Goal: Task Accomplishment & Management: Manage account settings

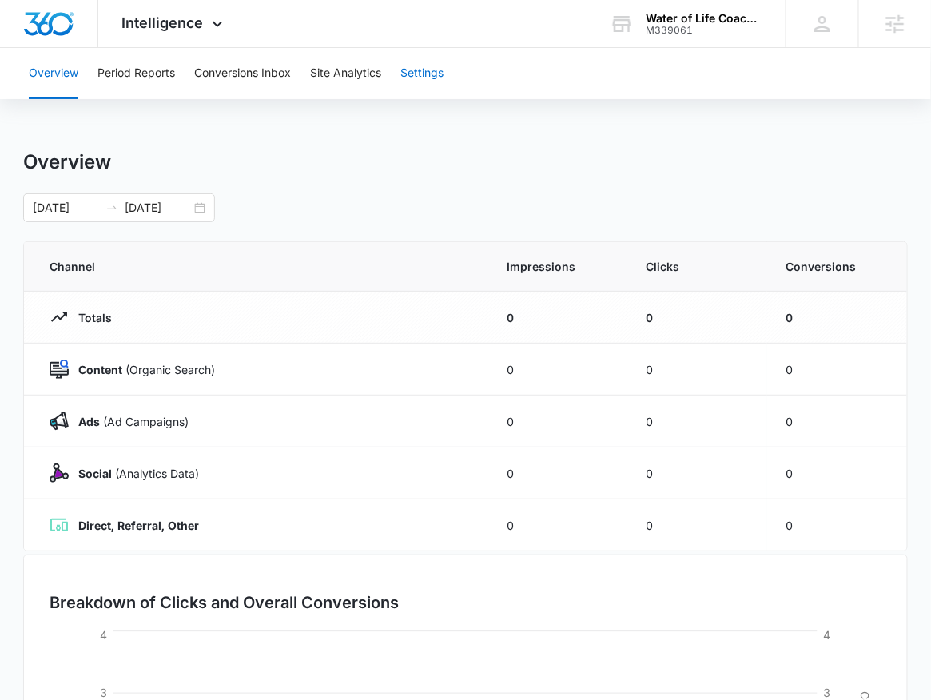
click at [426, 59] on button "Settings" at bounding box center [421, 73] width 43 height 51
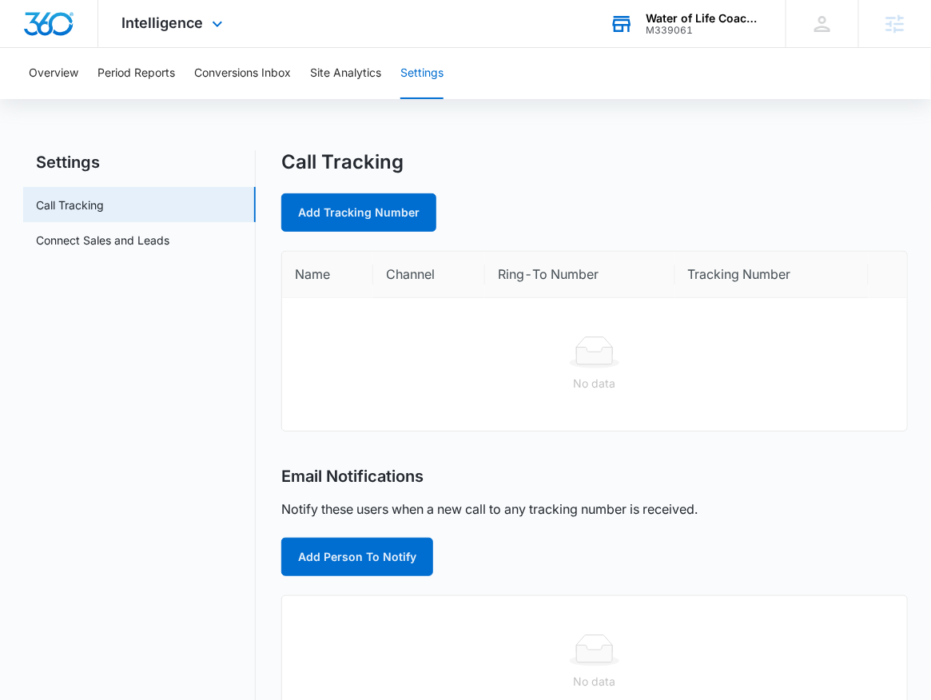
click at [674, 34] on div "M339061" at bounding box center [704, 30] width 117 height 11
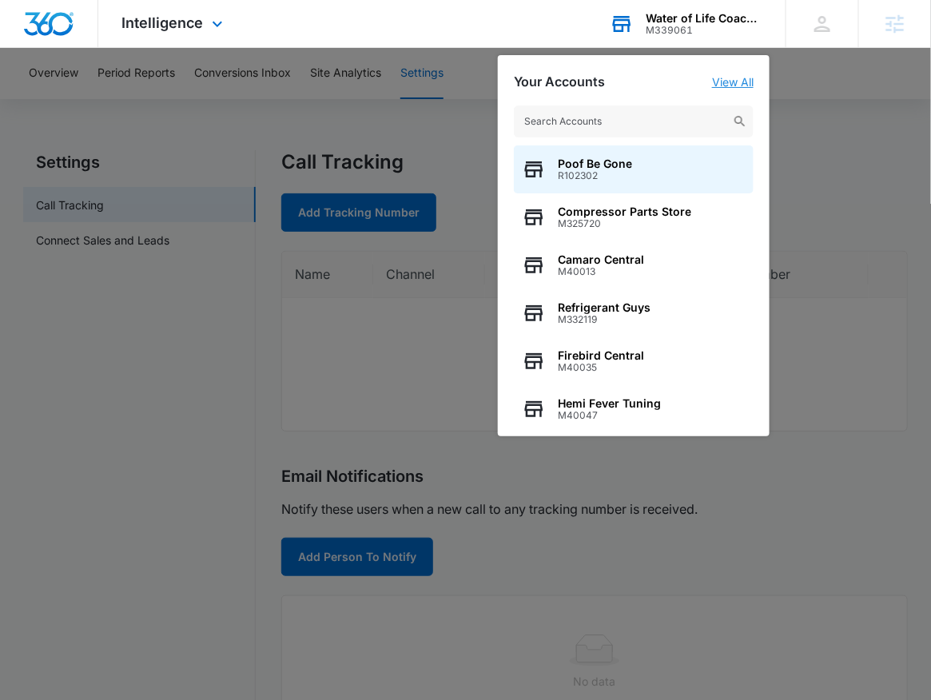
click at [740, 81] on link "View All" at bounding box center [733, 82] width 42 height 14
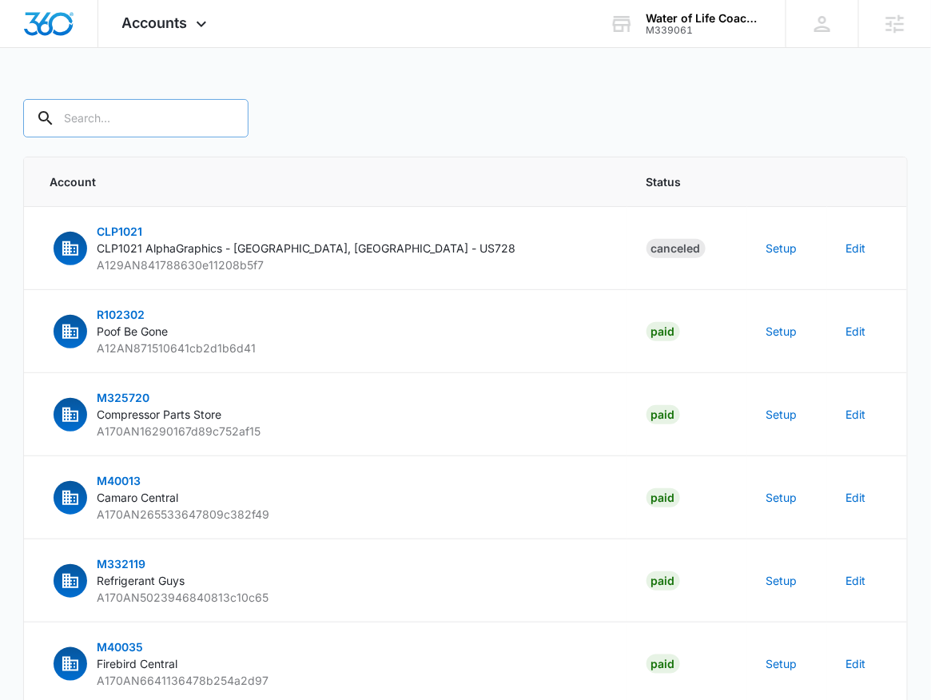
click at [66, 121] on input "text" at bounding box center [135, 118] width 225 height 38
type input "M339061"
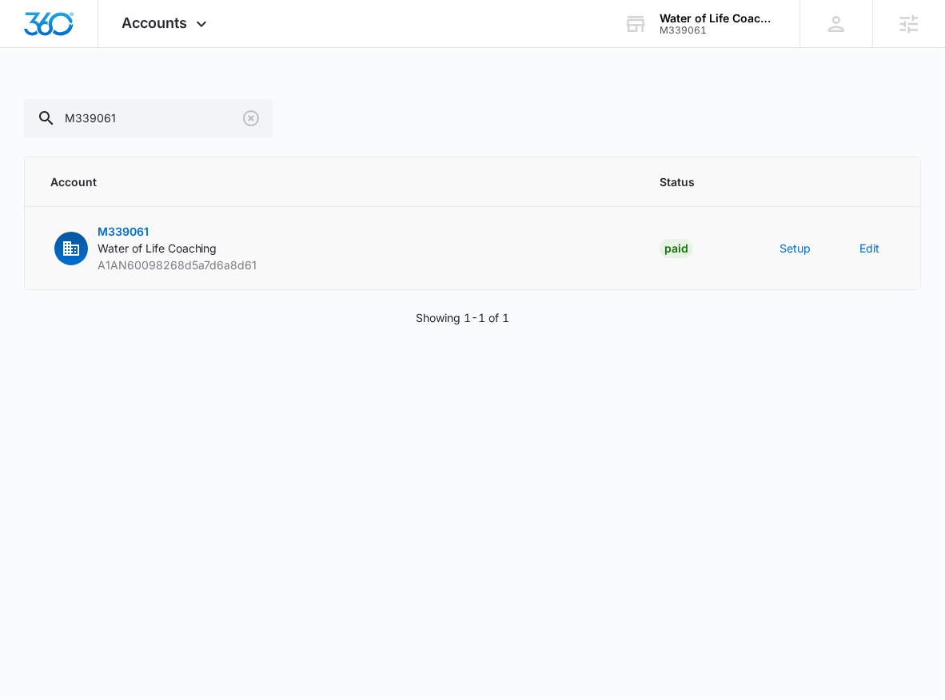
click at [811, 247] on td "Setup" at bounding box center [800, 248] width 80 height 83
click at [804, 249] on button "Setup" at bounding box center [794, 248] width 31 height 17
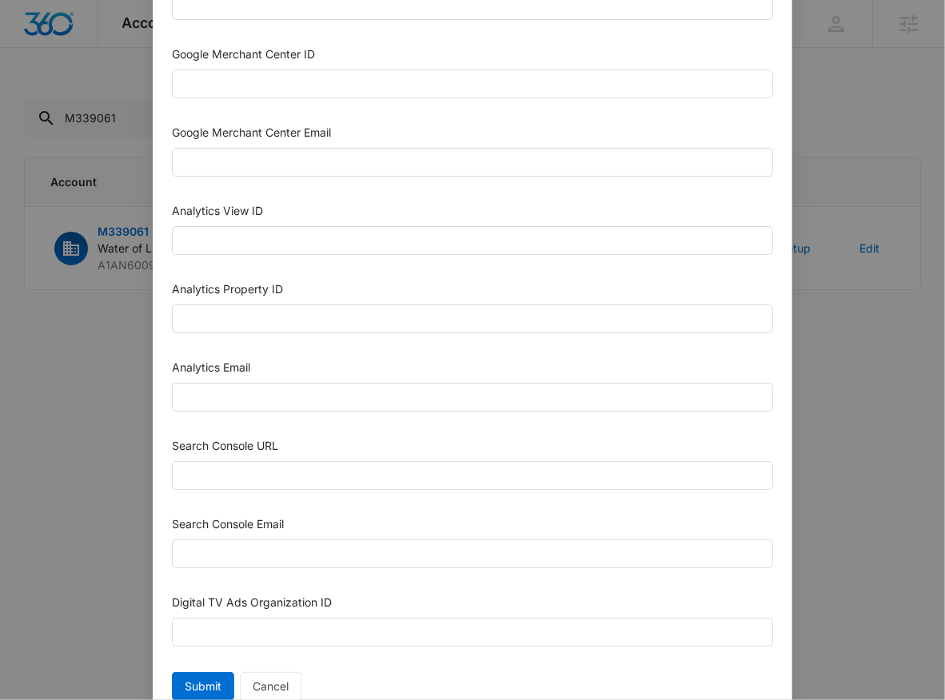
scroll to position [726, 0]
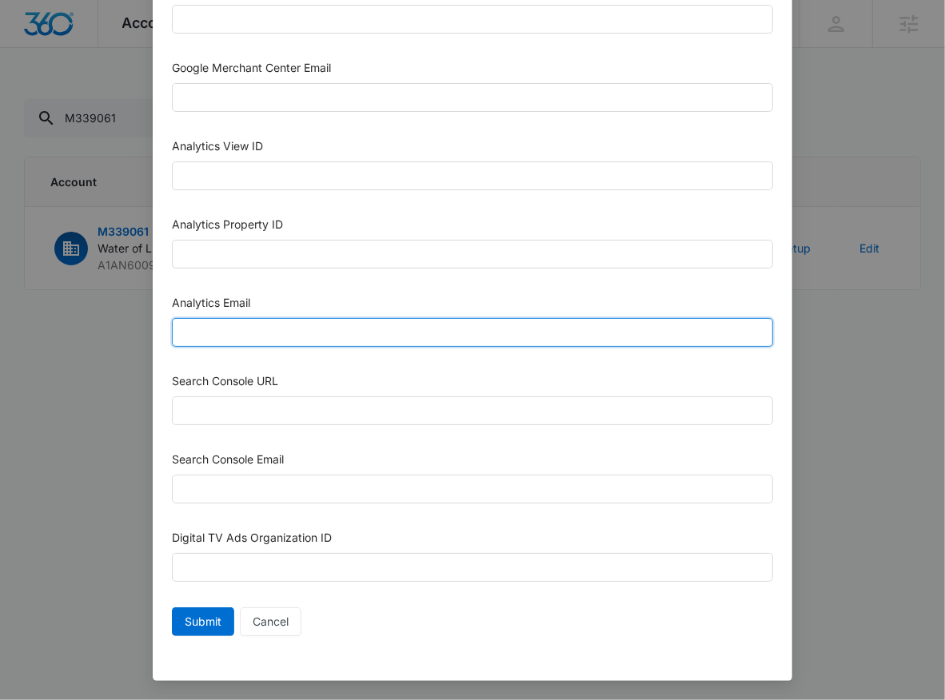
click at [245, 329] on input "Analytics Email" at bounding box center [472, 332] width 601 height 29
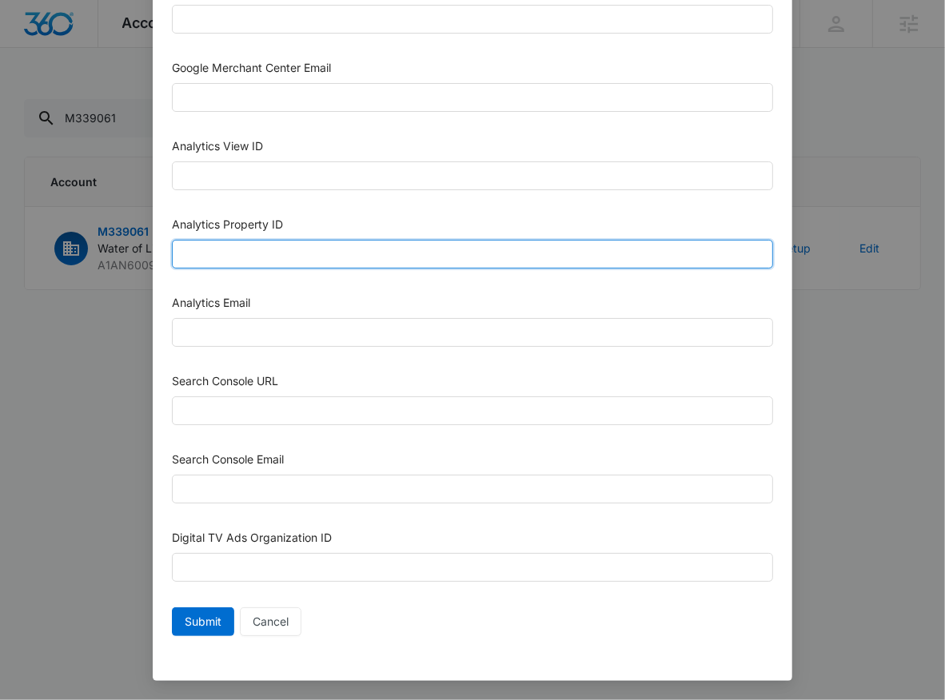
click at [275, 263] on input "Analytics Property ID" at bounding box center [472, 254] width 601 height 29
click at [268, 253] on input "Analytics Property ID" at bounding box center [472, 254] width 601 height 29
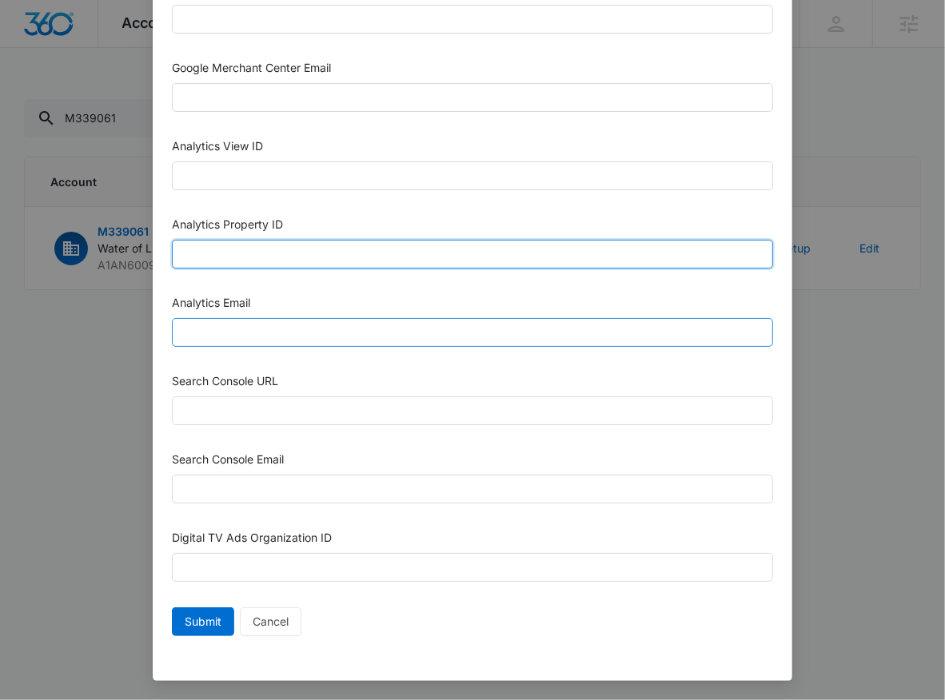
paste input "508478225"
type input "508478225"
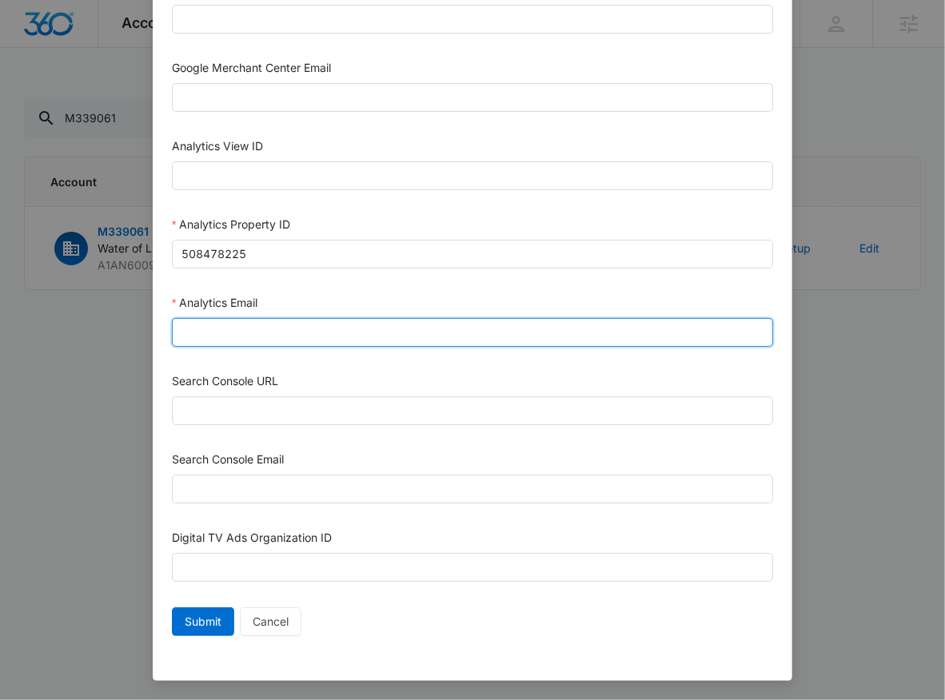
click at [205, 340] on input "Analytics Email" at bounding box center [472, 332] width 601 height 29
type input "m360+accounts1020@madwiremedia.com"
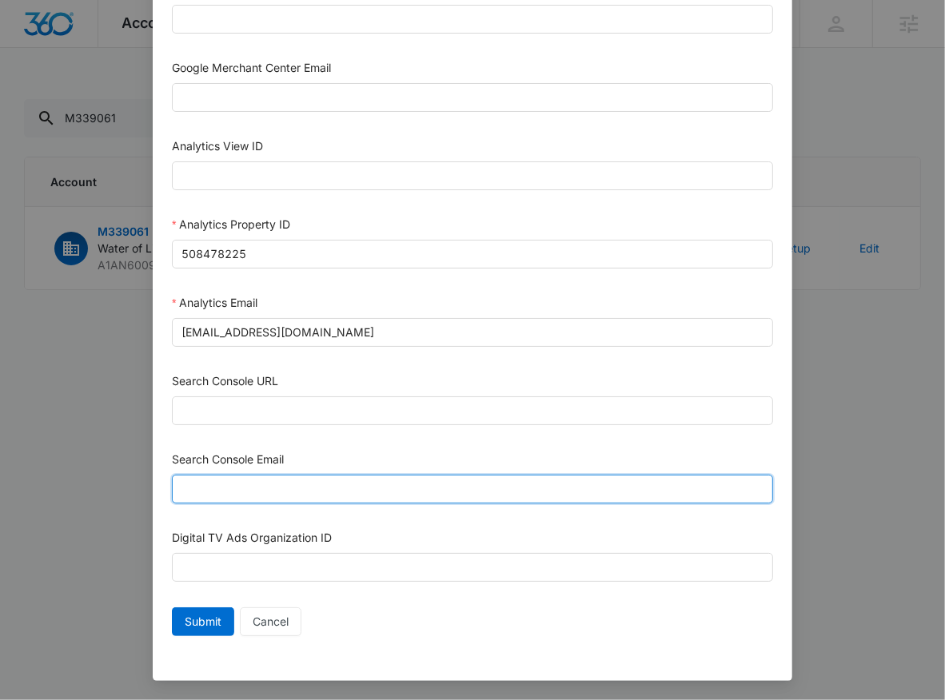
click at [337, 491] on input "Search Console Email" at bounding box center [472, 489] width 601 height 29
paste input "m360+accounts1020@madwiremedia.com"
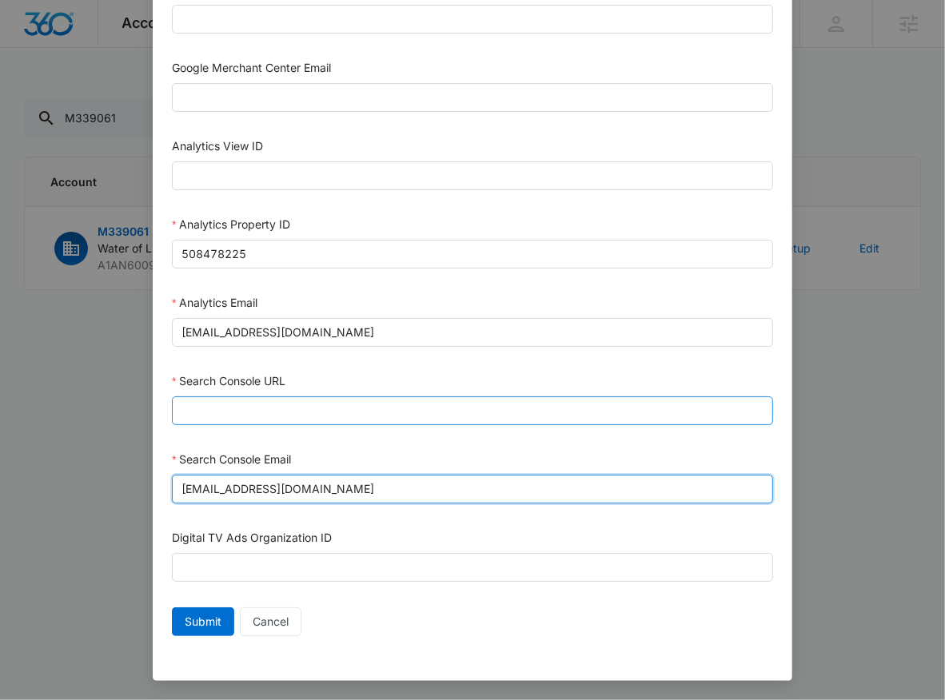
type input "m360+accounts1020@madwiremedia.com"
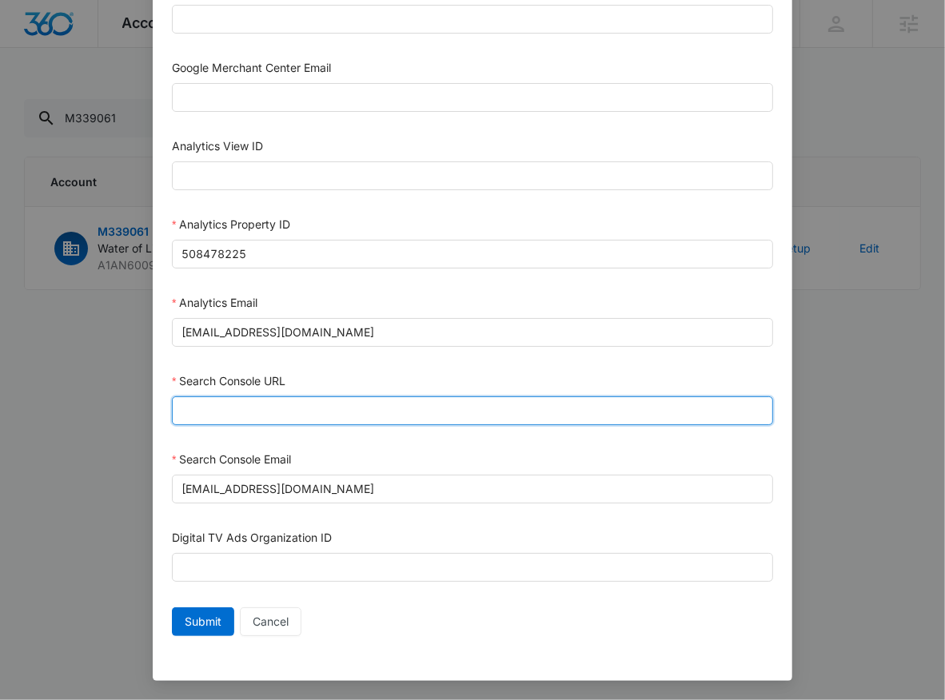
click at [317, 414] on input "Search Console URL" at bounding box center [472, 410] width 601 height 29
click at [323, 400] on input "Search Console URL" at bounding box center [472, 410] width 601 height 29
paste input "https://www.wateroflifecoaching.com/"
type input "https://www.wateroflifecoaching.com/"
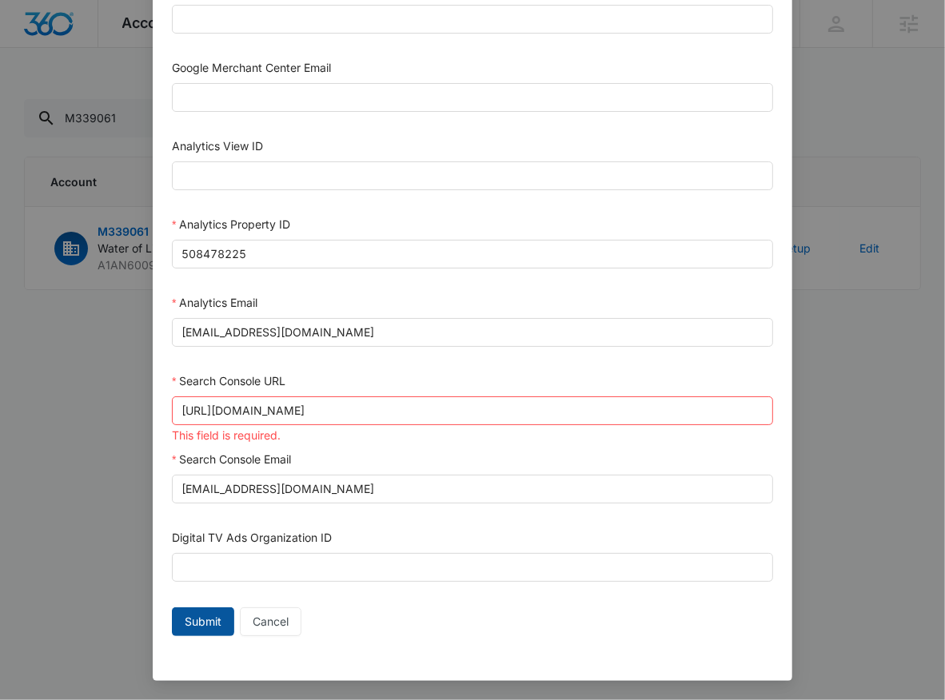
click at [195, 620] on span "Submit" at bounding box center [203, 622] width 37 height 18
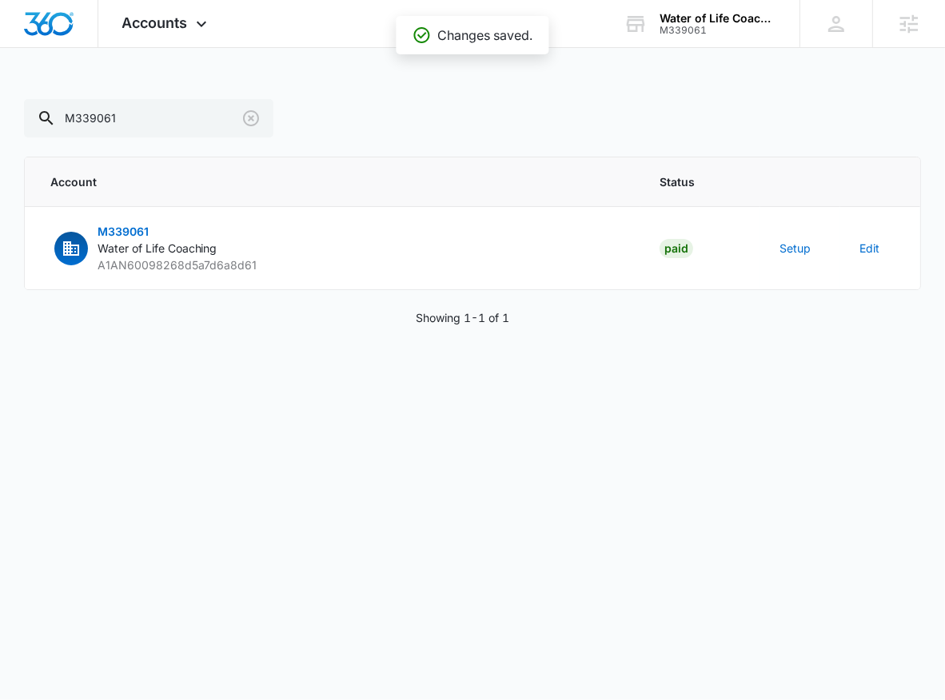
scroll to position [710, 0]
click at [804, 253] on button "Setup" at bounding box center [794, 248] width 31 height 17
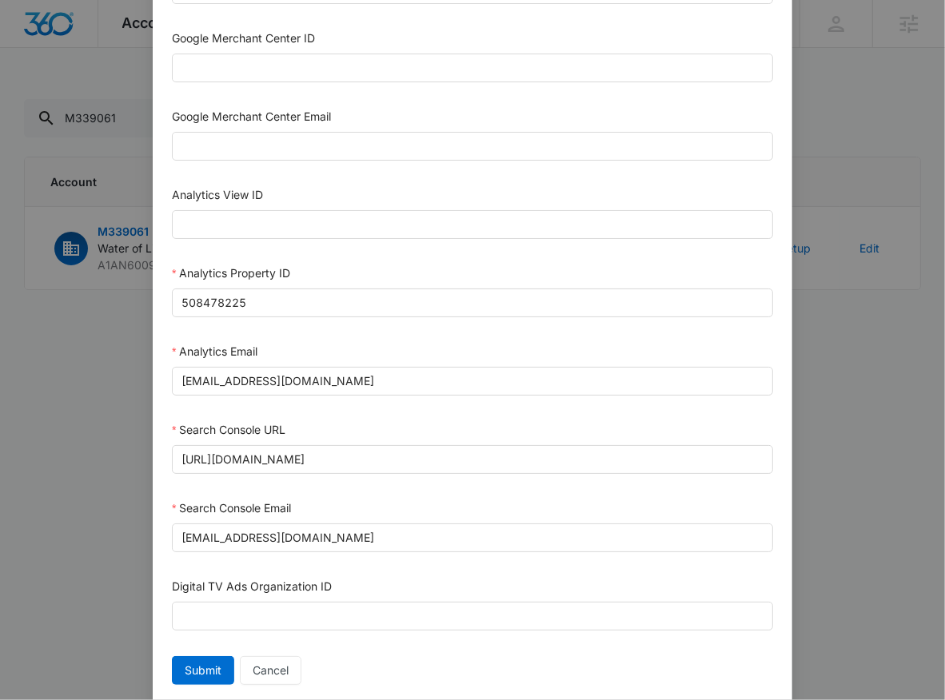
scroll to position [726, 0]
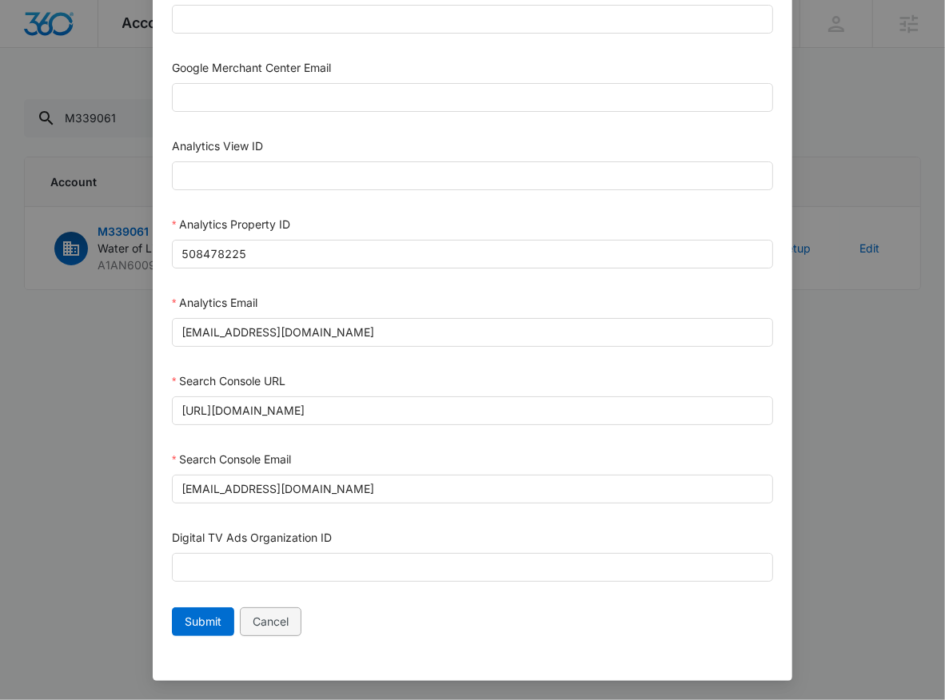
click at [275, 625] on span "Cancel" at bounding box center [271, 622] width 36 height 18
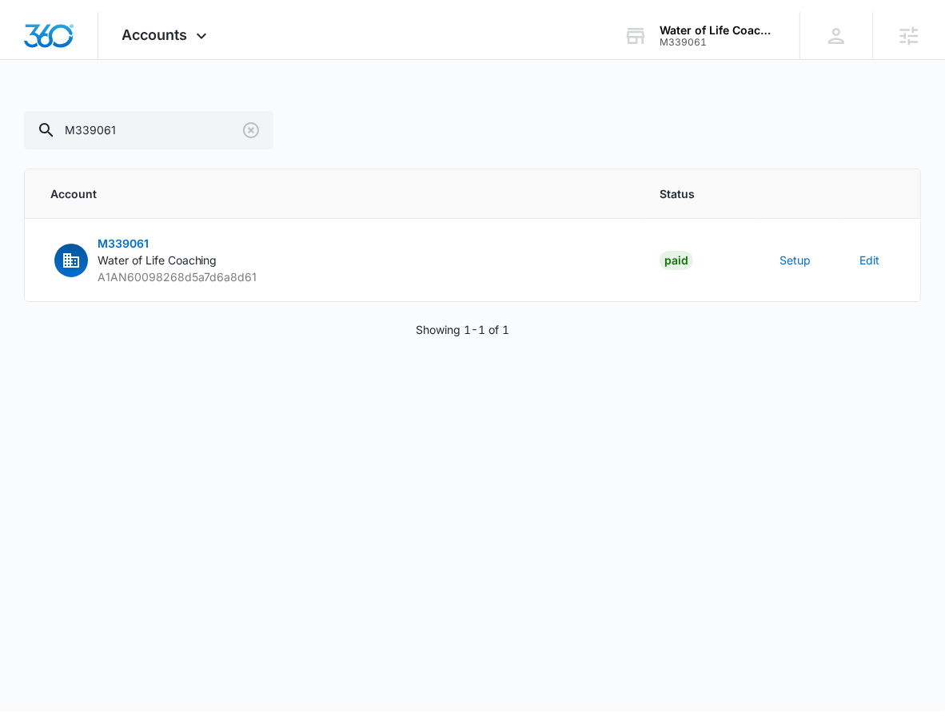
scroll to position [710, 0]
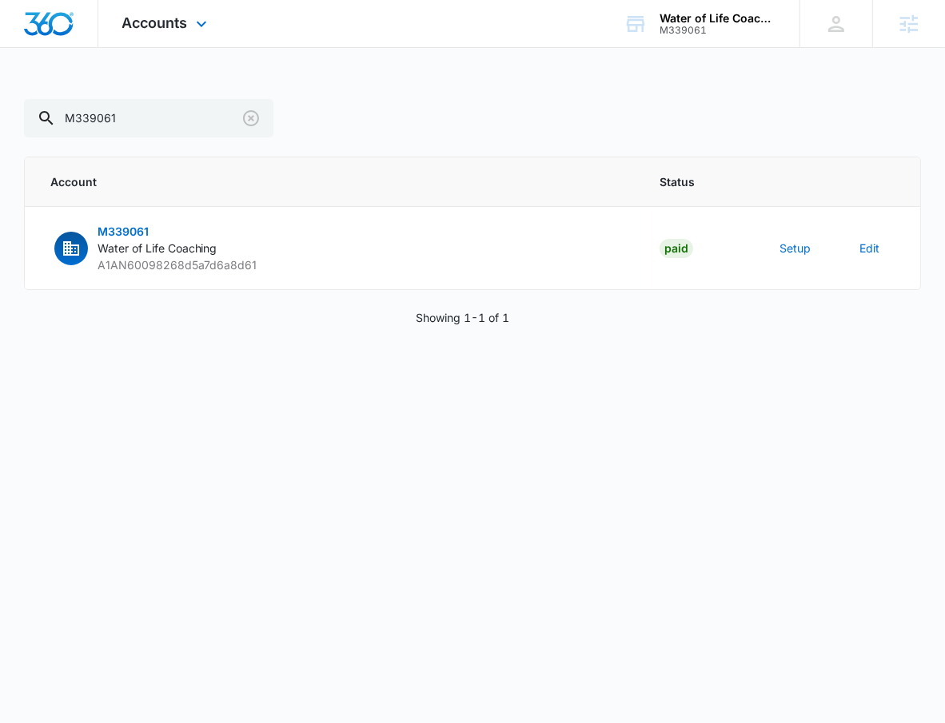
click at [147, 10] on div "Accounts Apps Reputation Forms CRM Email Social Payments POS Content Ads Intell…" at bounding box center [166, 23] width 137 height 47
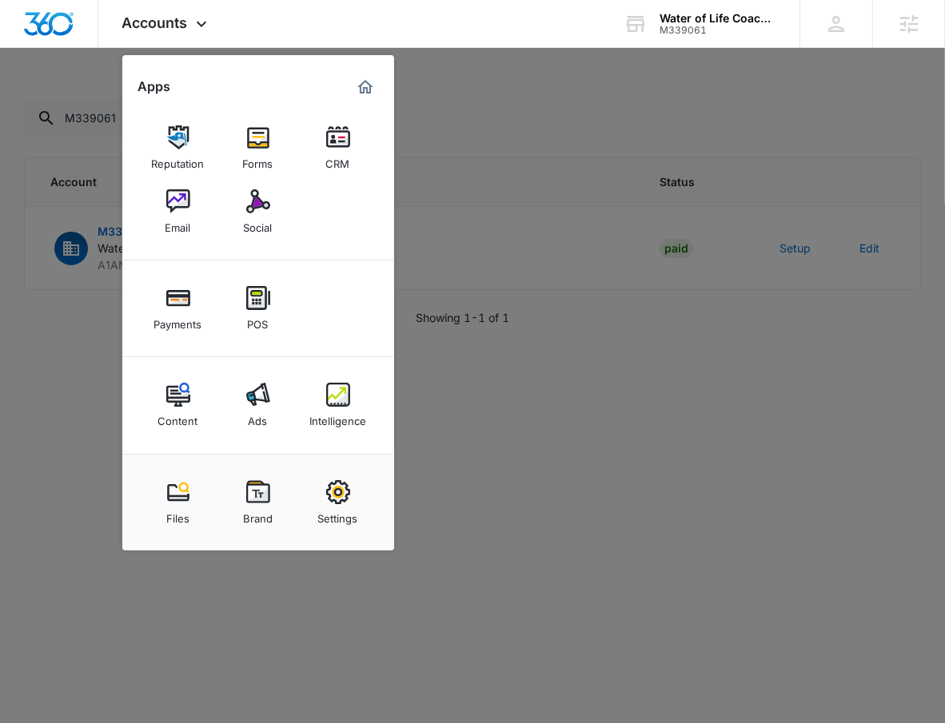
click at [628, 167] on div at bounding box center [472, 361] width 945 height 723
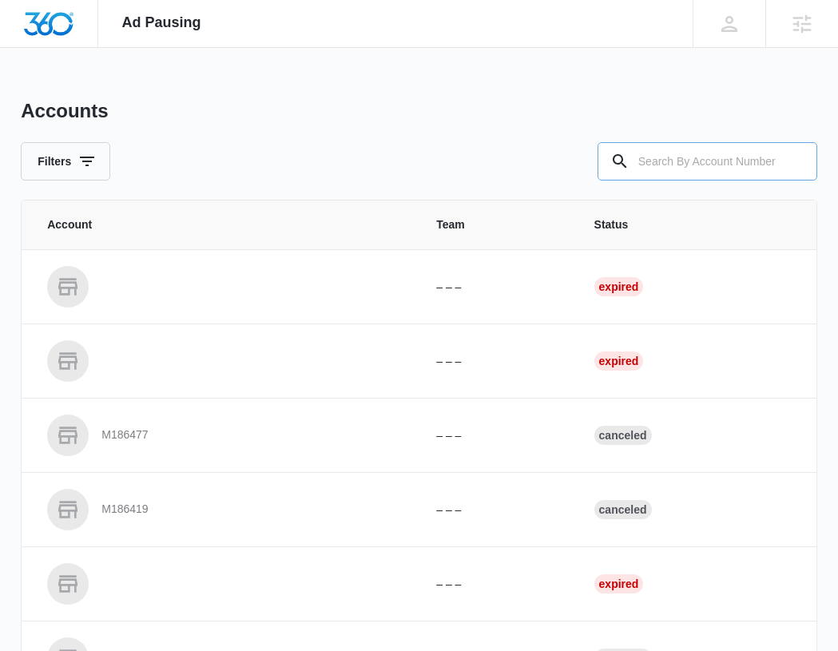
click at [690, 158] on input "text" at bounding box center [708, 161] width 220 height 38
type input "M338501"
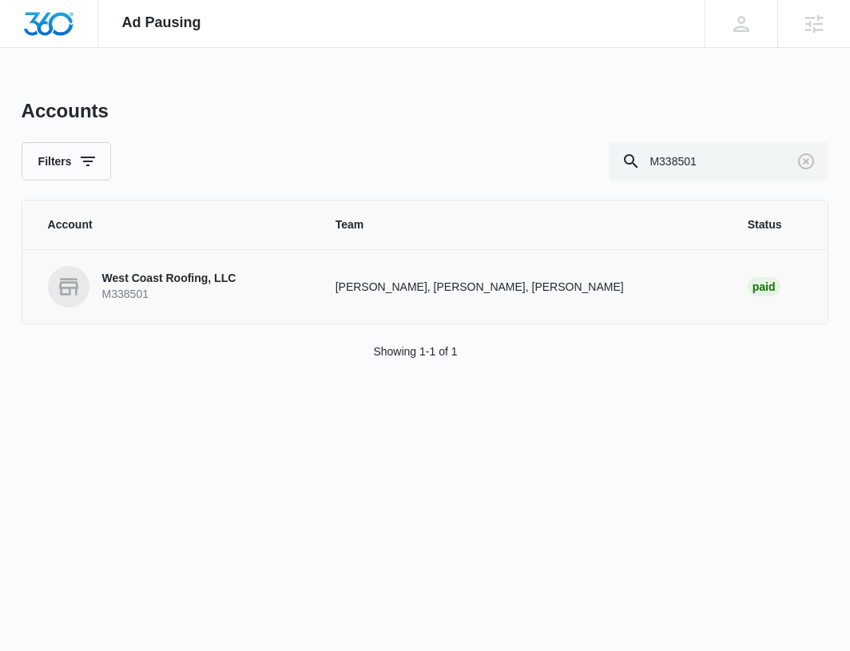
click at [206, 288] on p "M338501" at bounding box center [169, 295] width 134 height 16
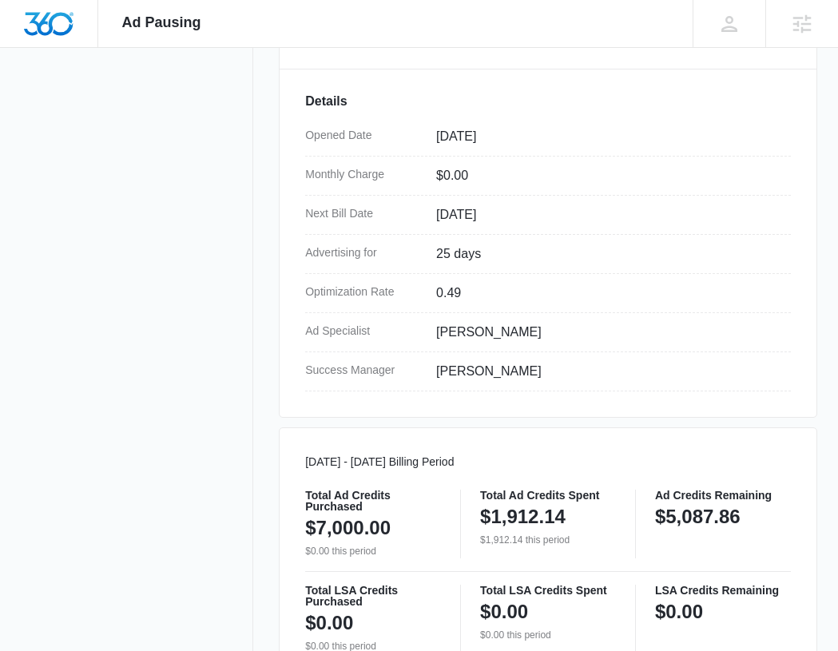
scroll to position [842, 0]
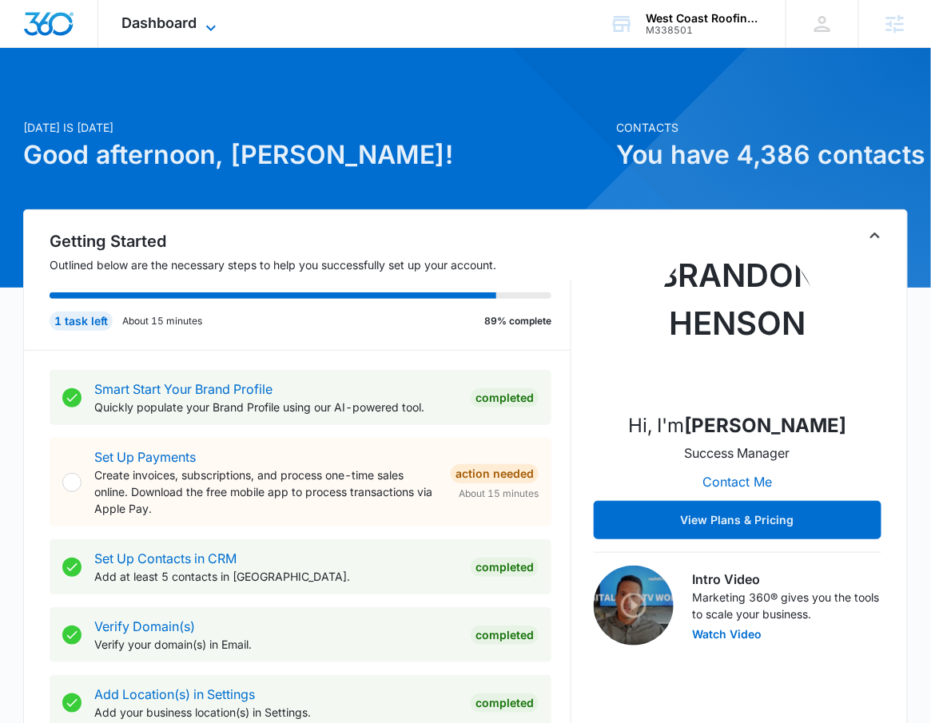
click at [157, 27] on span "Dashboard" at bounding box center [159, 22] width 75 height 17
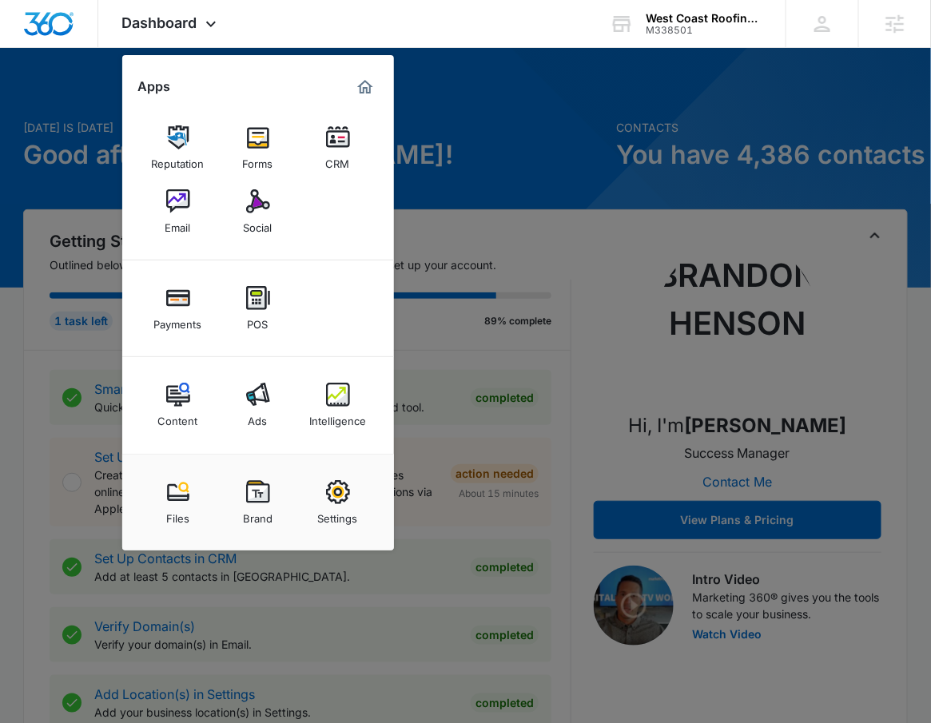
click at [566, 225] on div at bounding box center [465, 361] width 931 height 723
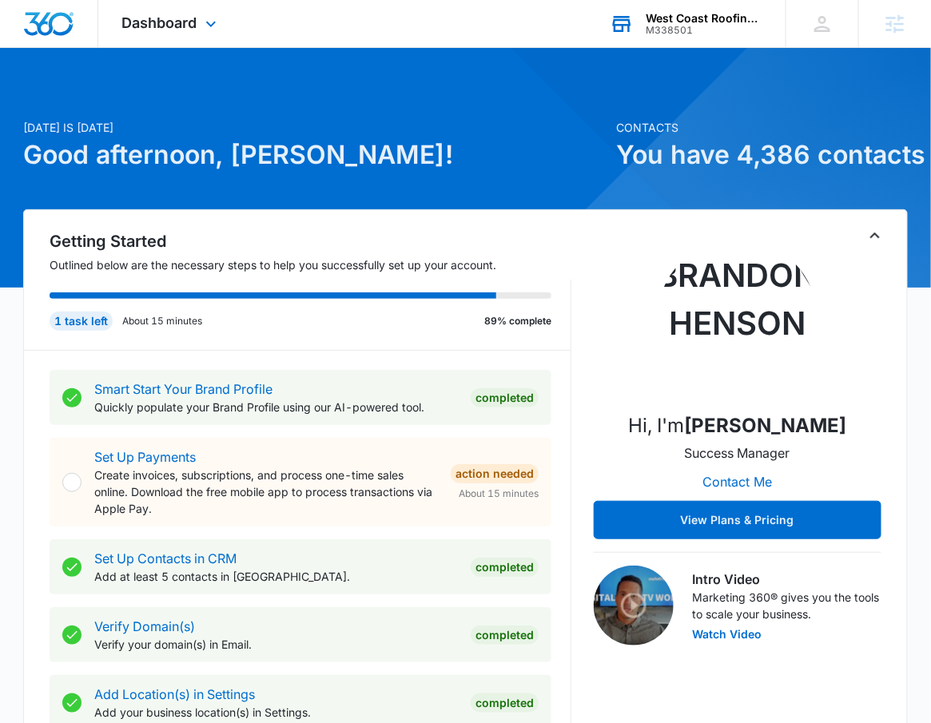
click at [657, 26] on div "M338501" at bounding box center [704, 30] width 117 height 11
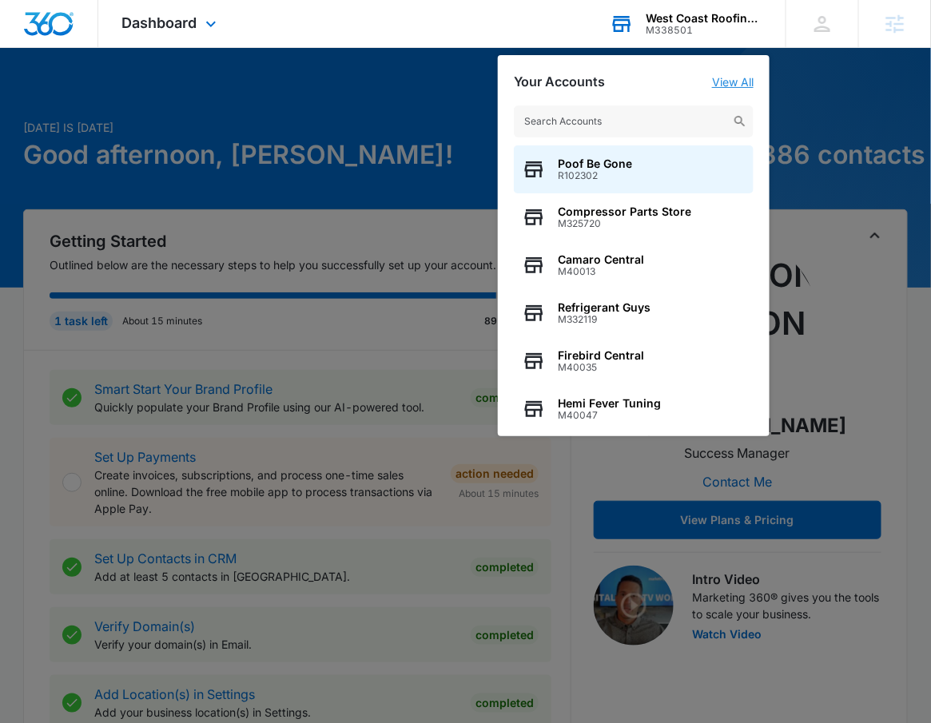
click at [719, 82] on link "View All" at bounding box center [733, 82] width 42 height 14
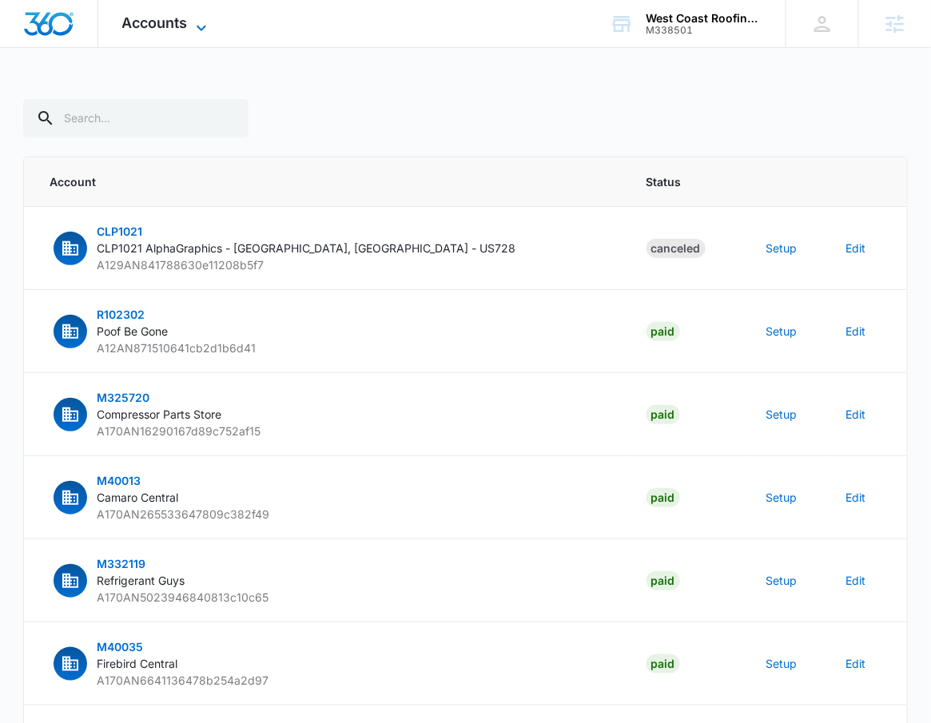
drag, startPoint x: 204, startPoint y: 43, endPoint x: 197, endPoint y: 22, distance: 22.7
click at [202, 38] on div "Accounts Apps Reputation Forms CRM Email Social Payments POS Content Ads Intell…" at bounding box center [166, 23] width 137 height 47
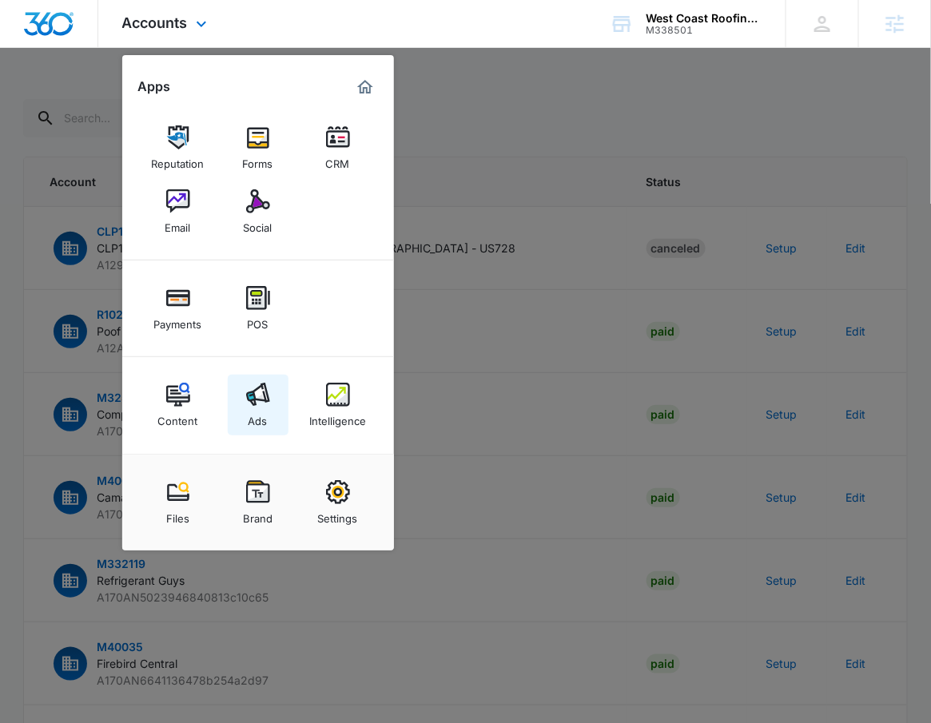
click at [262, 443] on div "Content Ads Intelligence" at bounding box center [258, 405] width 272 height 97
click at [273, 396] on link "Ads" at bounding box center [258, 405] width 61 height 61
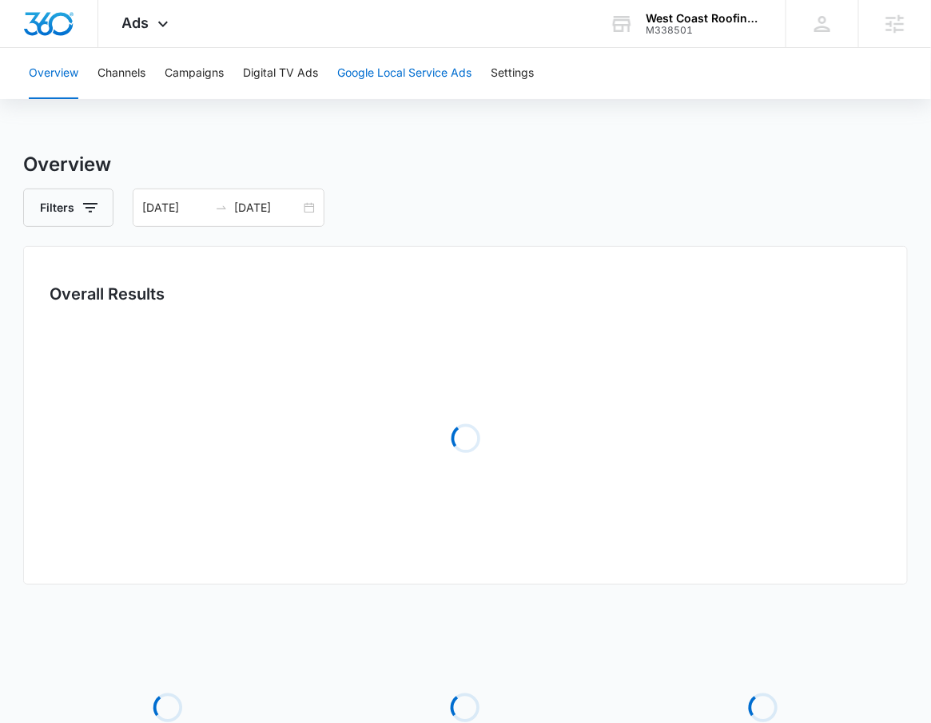
click at [429, 68] on button "Google Local Service Ads" at bounding box center [404, 73] width 134 height 51
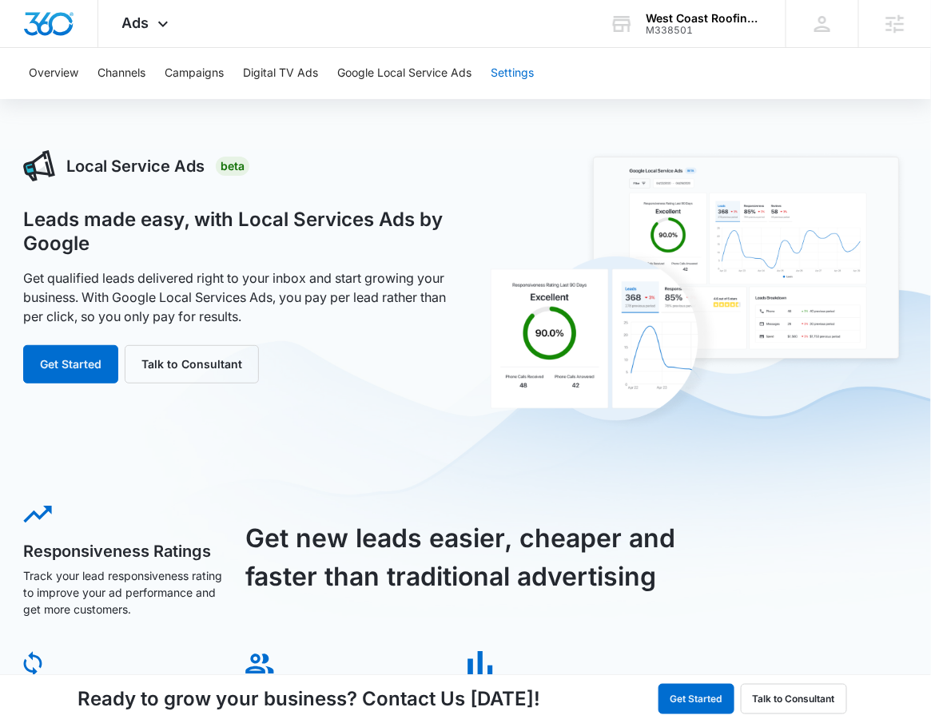
click at [506, 71] on button "Settings" at bounding box center [512, 73] width 43 height 51
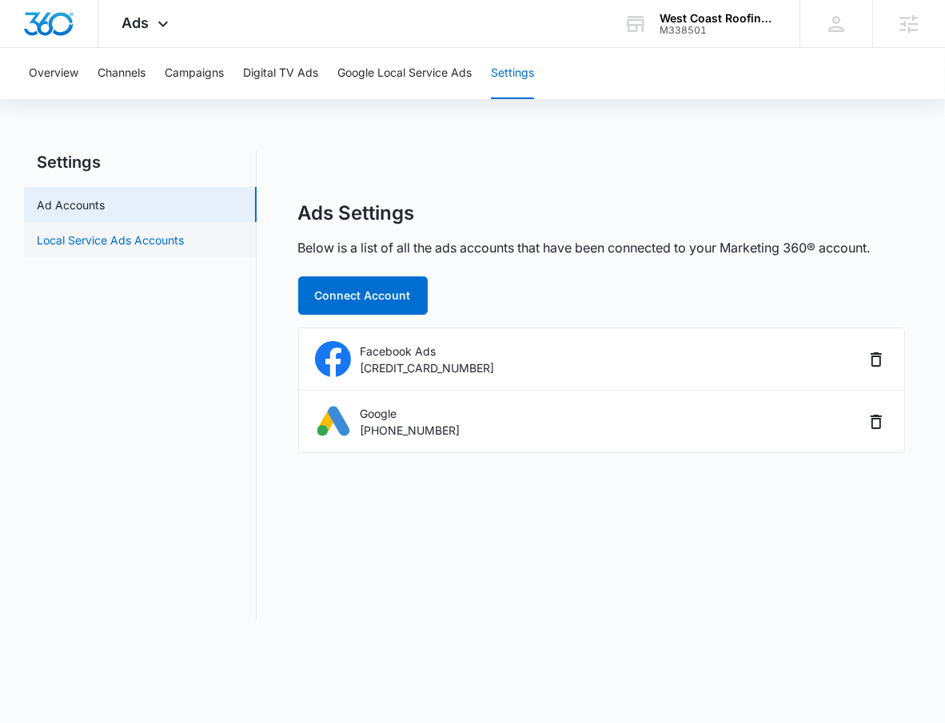
click at [184, 244] on link "Local Service Ads Accounts" at bounding box center [110, 240] width 147 height 17
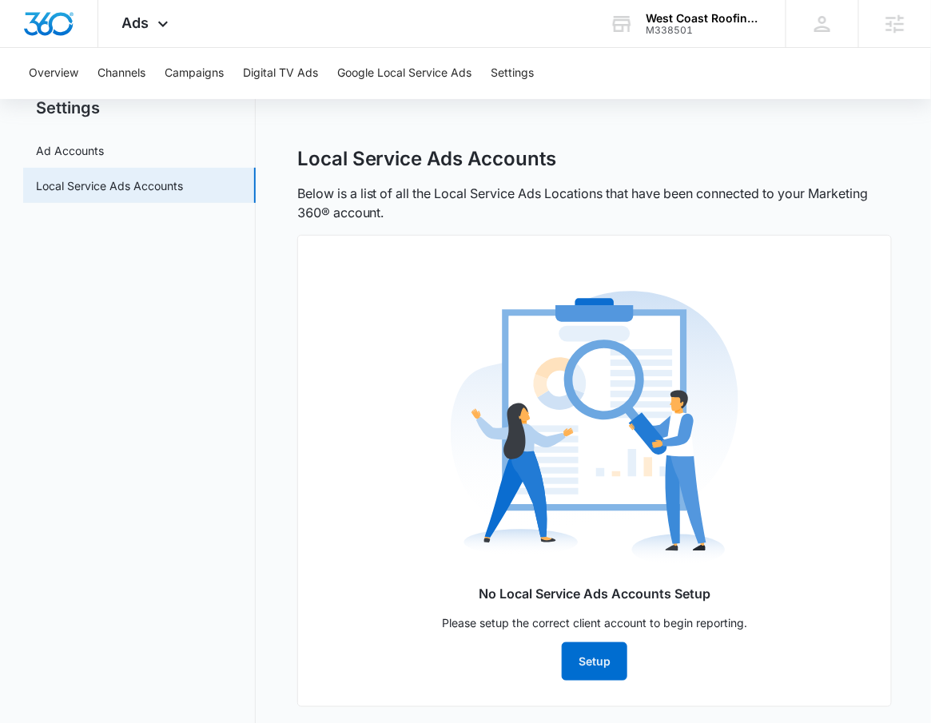
scroll to position [76, 0]
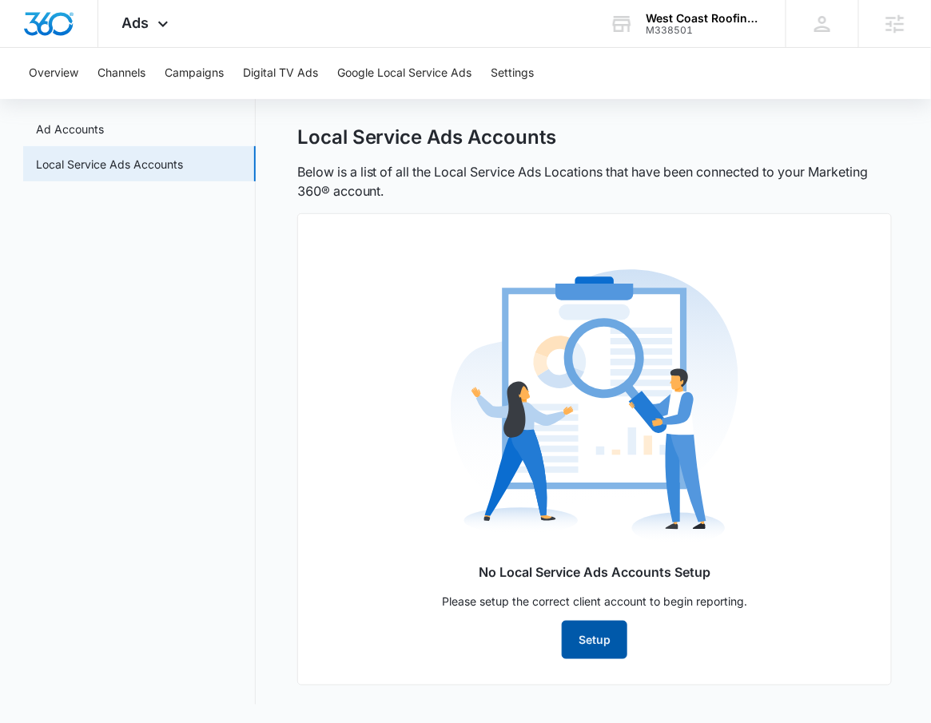
click at [607, 645] on button "Setup" at bounding box center [595, 640] width 66 height 38
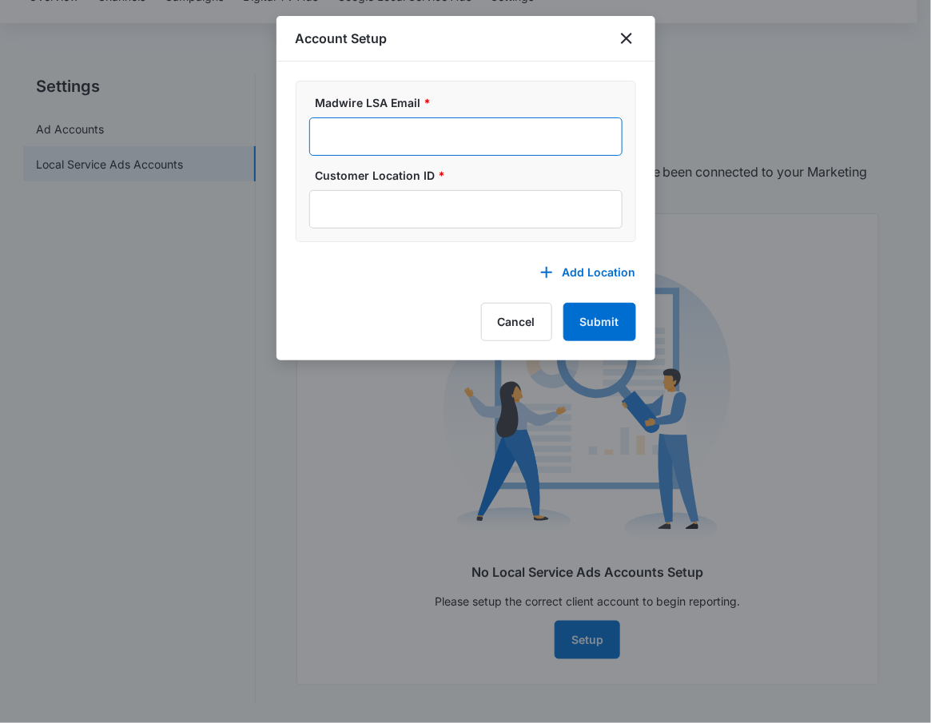
click at [488, 137] on input "Madwire LSA Email *" at bounding box center [465, 136] width 313 height 38
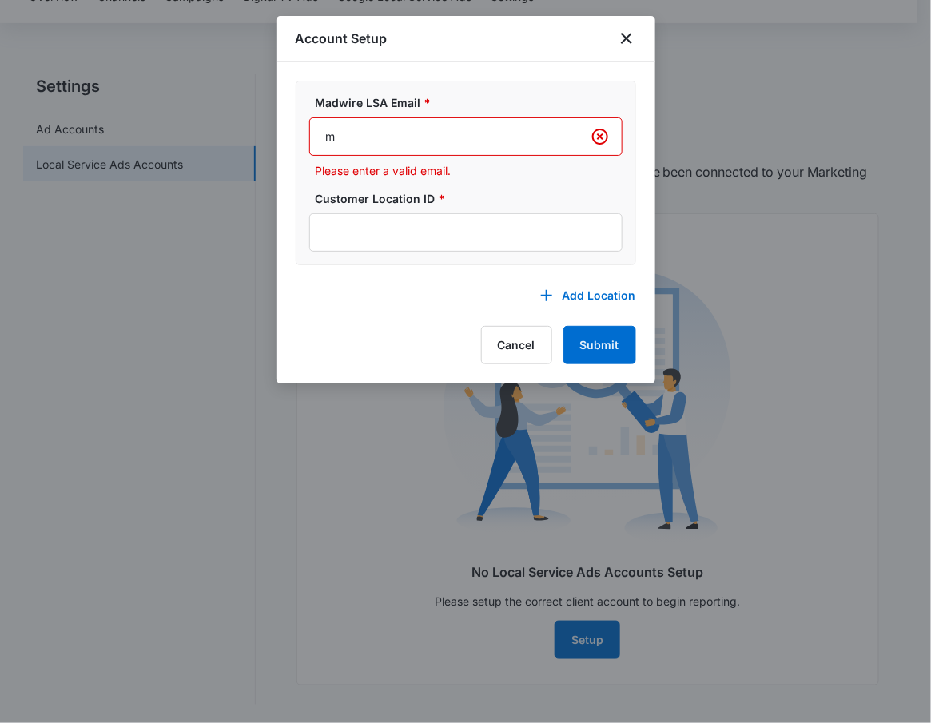
type input "m360-localservices@madwire.com"
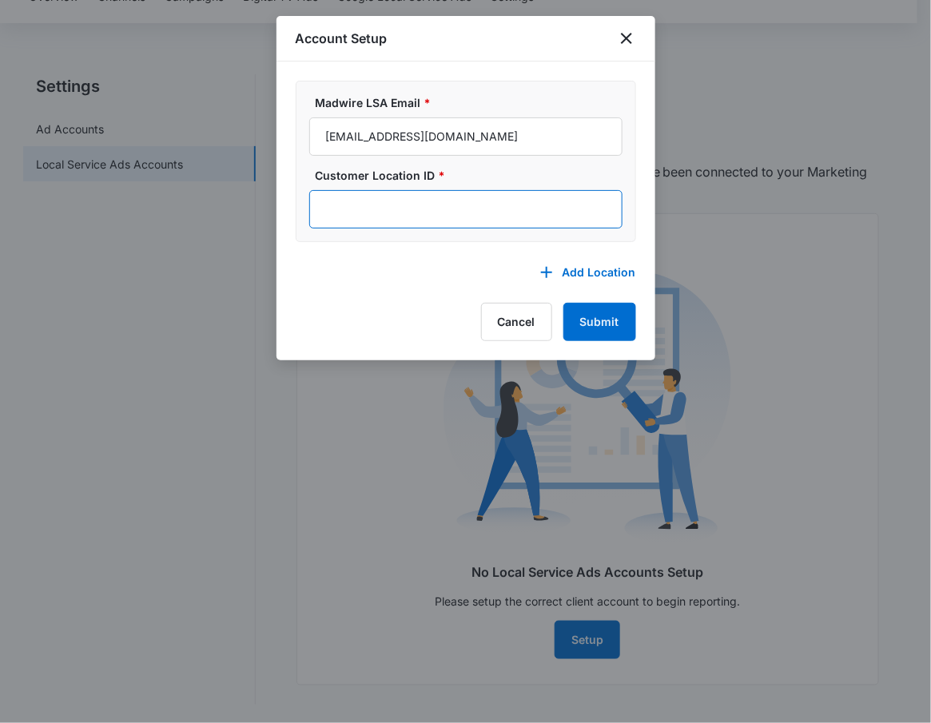
click at [502, 221] on input "Customer Location ID *" at bounding box center [465, 209] width 313 height 38
paste input "146-478-9031"
drag, startPoint x: 384, startPoint y: 203, endPoint x: 186, endPoint y: 196, distance: 197.5
click at [186, 196] on body "Ads Apps Reputation Forms CRM Email Social Payments POS Content Ads Intelligenc…" at bounding box center [465, 324] width 931 height 800
type input "146-478-9031"
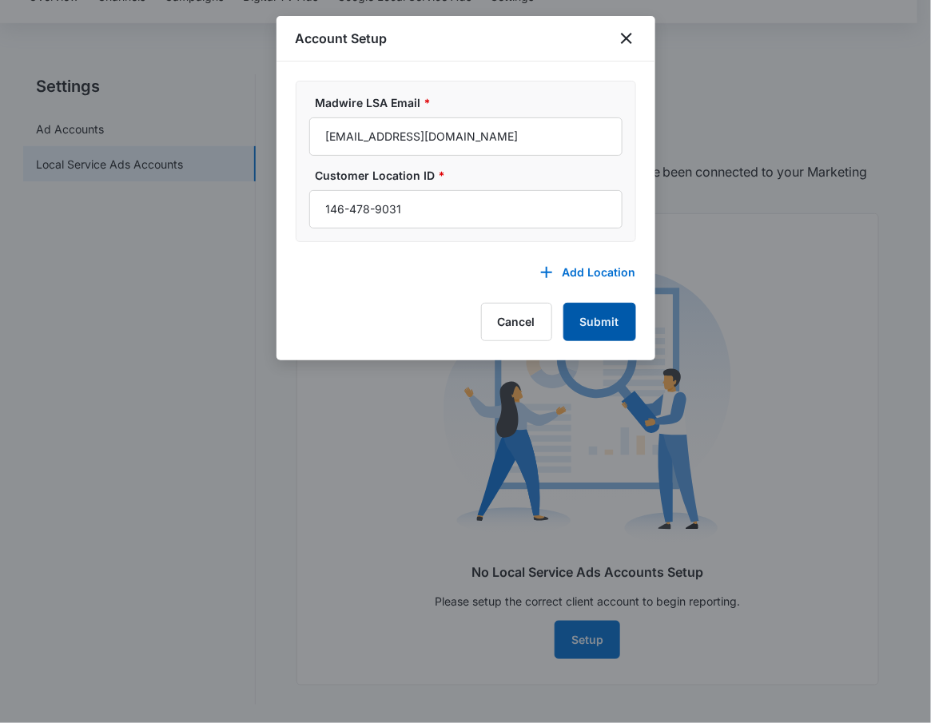
click at [602, 329] on button "Submit" at bounding box center [599, 322] width 73 height 38
click at [603, 329] on div "Cancel Submit" at bounding box center [558, 322] width 155 height 38
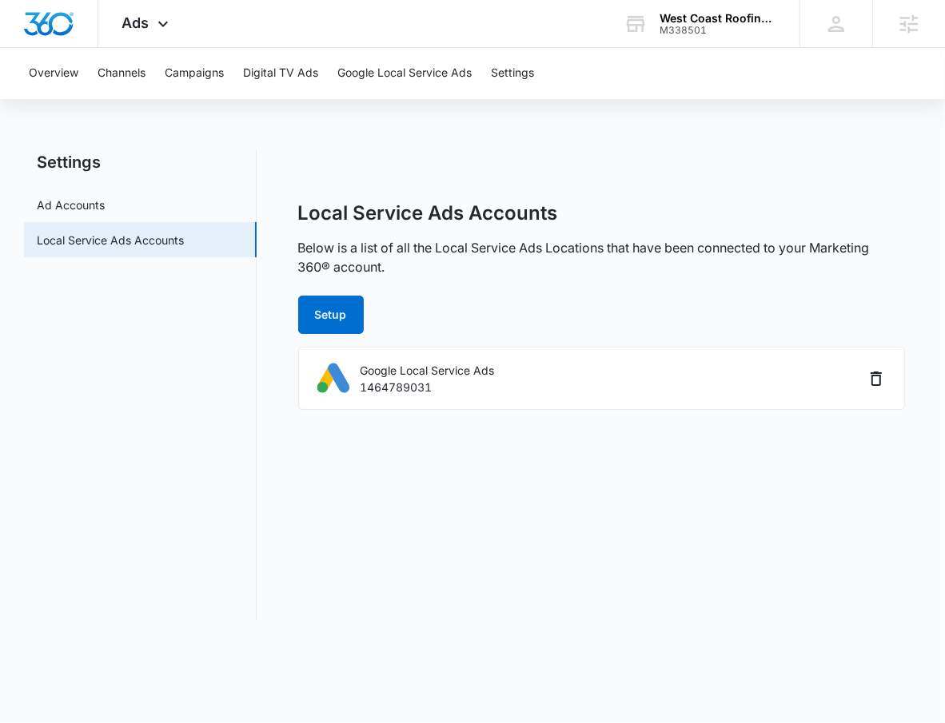
click at [333, 71] on div "Overview Channels Campaigns Digital TV Ads Google Local Service Ads Settings" at bounding box center [472, 73] width 906 height 51
click at [365, 74] on button "Google Local Service Ads" at bounding box center [404, 73] width 134 height 51
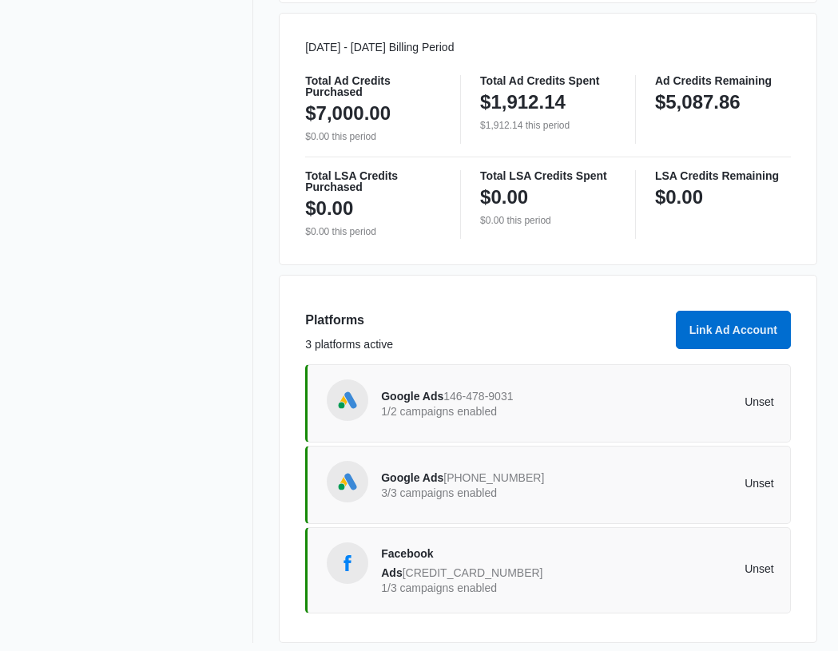
scroll to position [836, 0]
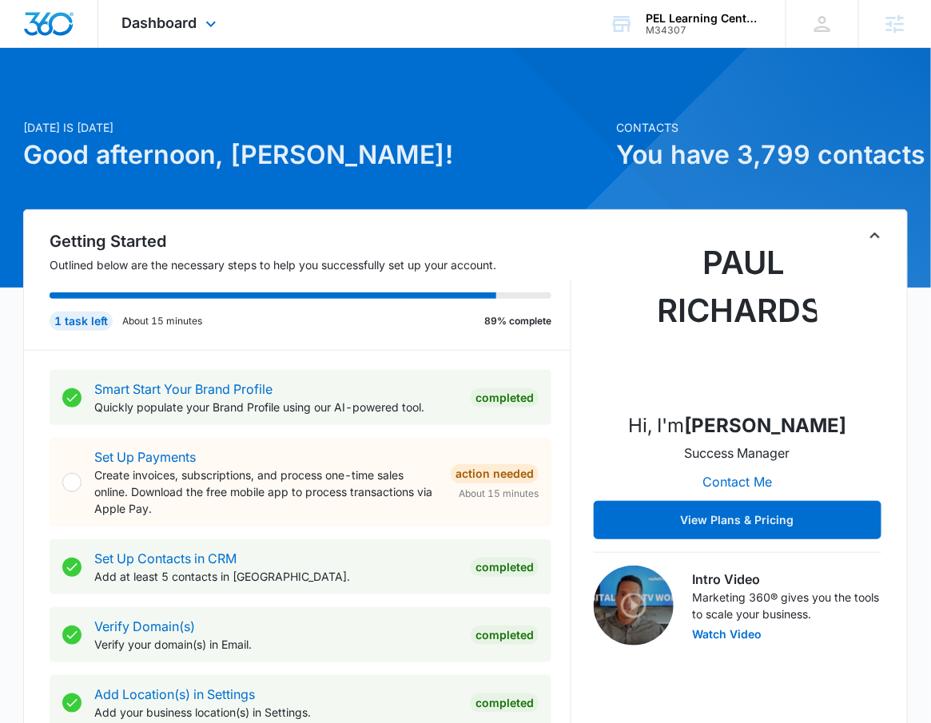
click at [227, 46] on div "Dashboard Apps Reputation Forms CRM Email Social Payments POS Content Ads Intel…" at bounding box center [171, 23] width 146 height 47
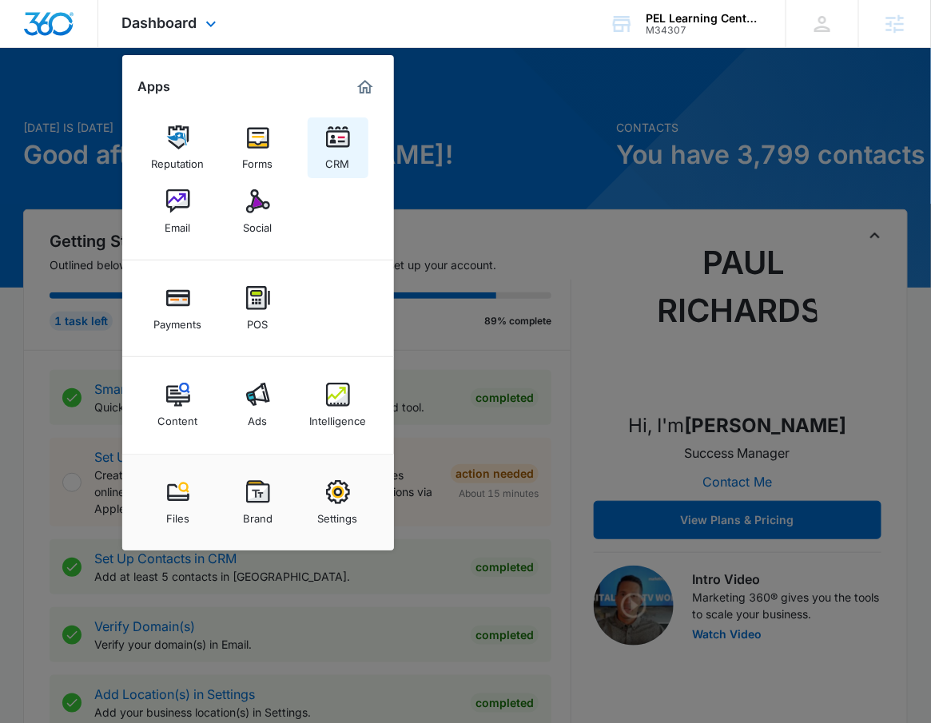
click at [342, 159] on div "CRM" at bounding box center [338, 159] width 24 height 21
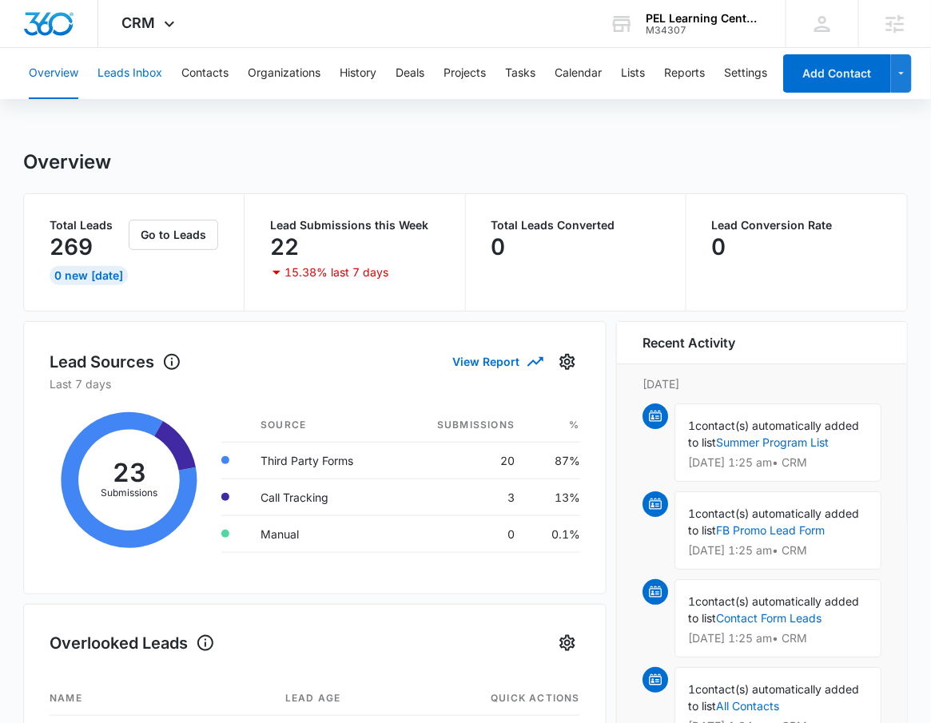
click at [131, 63] on button "Leads Inbox" at bounding box center [129, 73] width 65 height 51
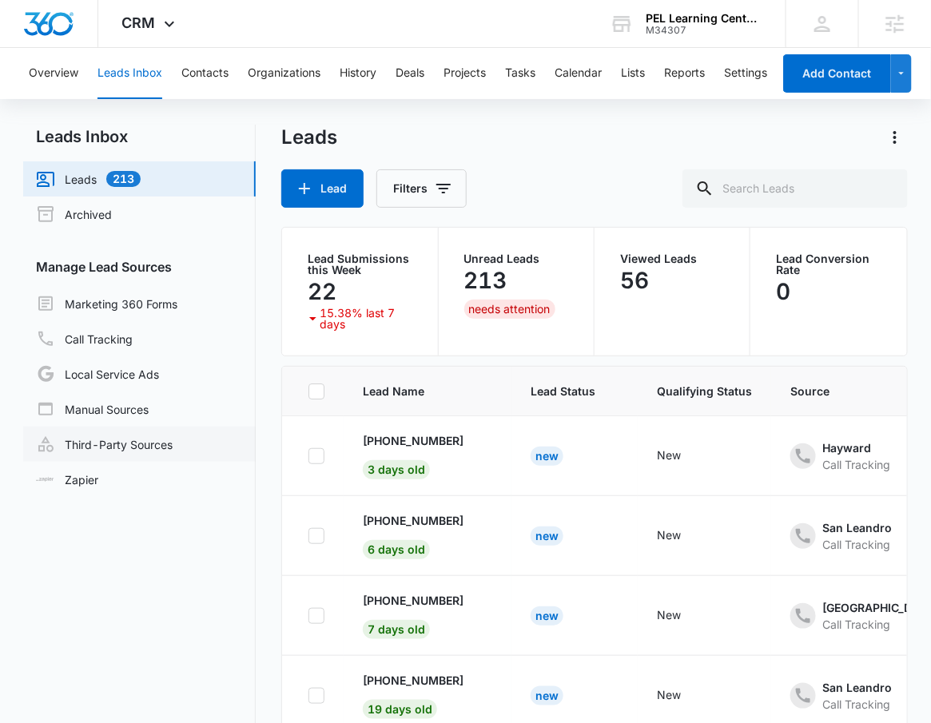
click at [131, 454] on link "Third-Party Sources" at bounding box center [104, 444] width 137 height 19
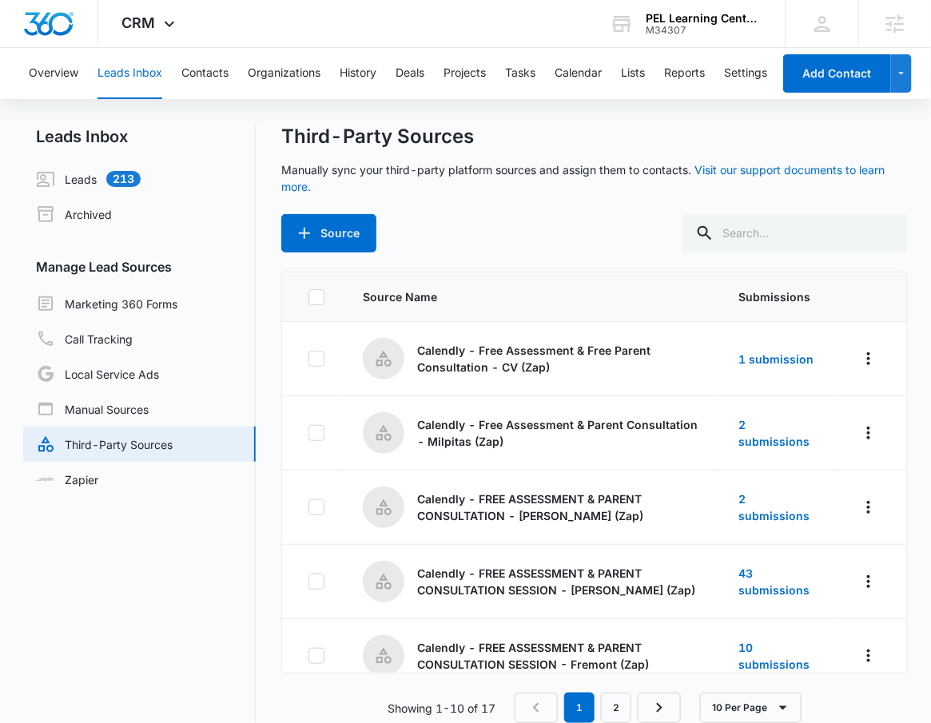
click at [173, 454] on link "Third-Party Sources" at bounding box center [104, 444] width 137 height 19
click at [813, 236] on input "text" at bounding box center [794, 233] width 225 height 38
type input "promo"
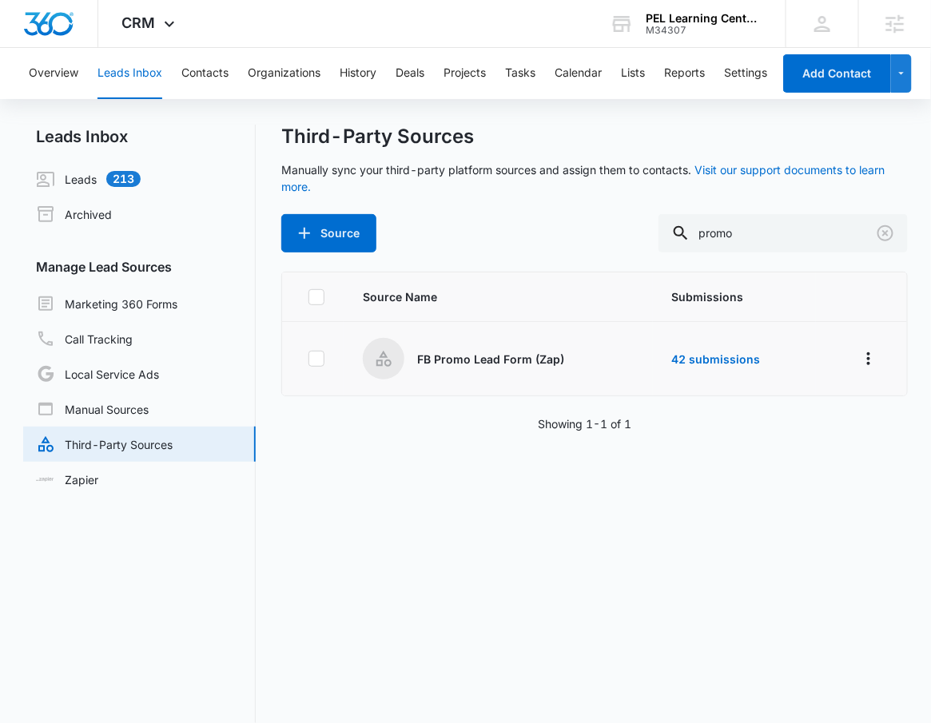
click at [488, 358] on p "FB Promo Lead Form (Zap)" at bounding box center [490, 359] width 147 height 17
click at [859, 355] on icon "Overflow Menu" at bounding box center [868, 358] width 19 height 19
click at [792, 433] on button "Edit" at bounding box center [793, 427] width 148 height 24
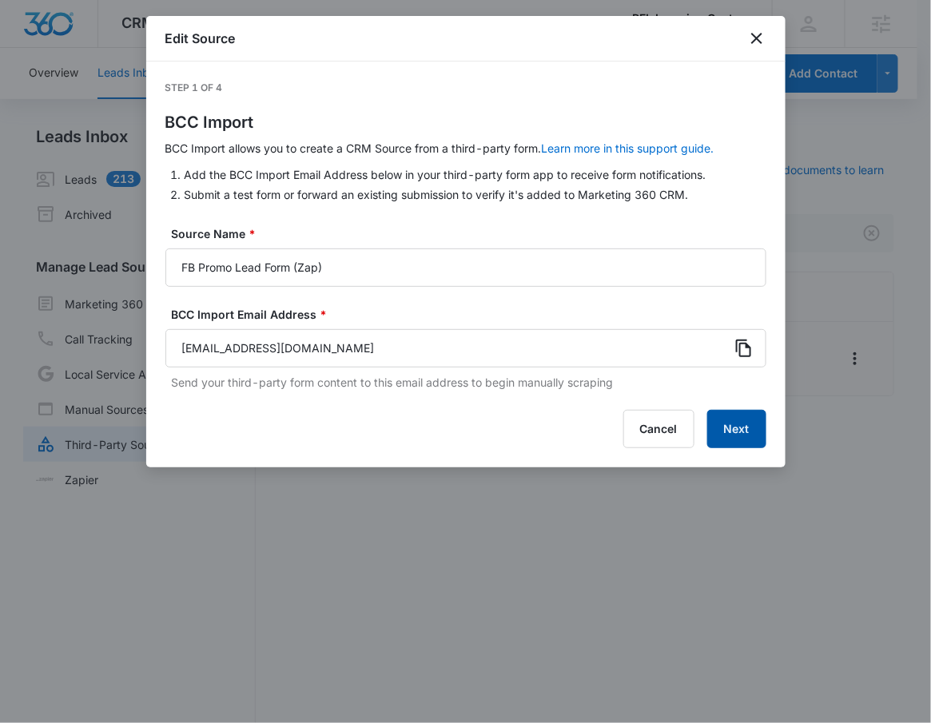
click at [740, 422] on button "Next" at bounding box center [736, 429] width 59 height 38
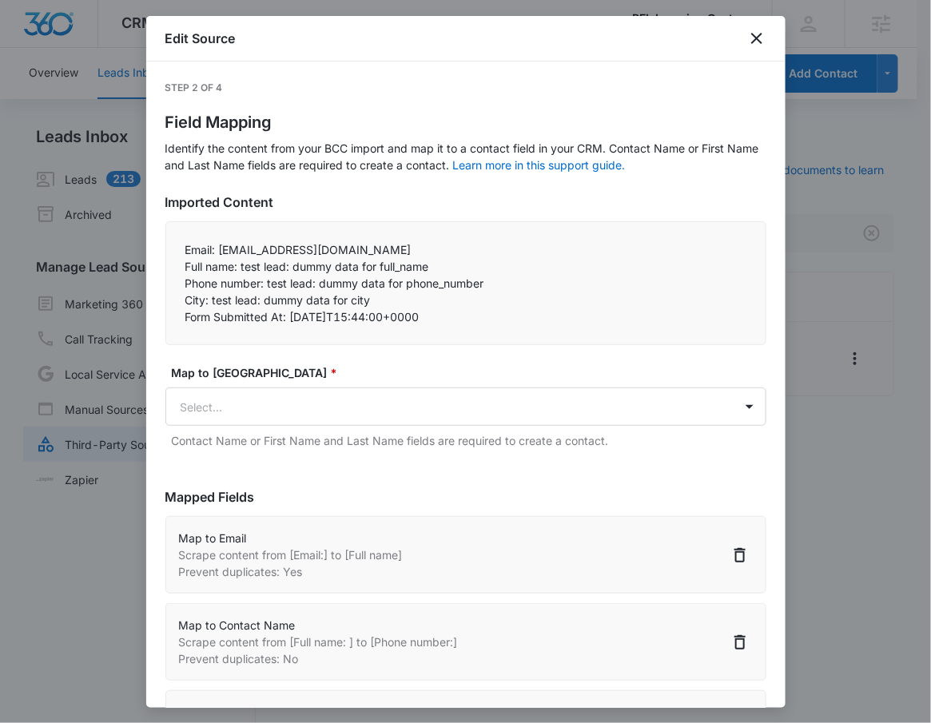
click at [875, 383] on div at bounding box center [465, 361] width 931 height 723
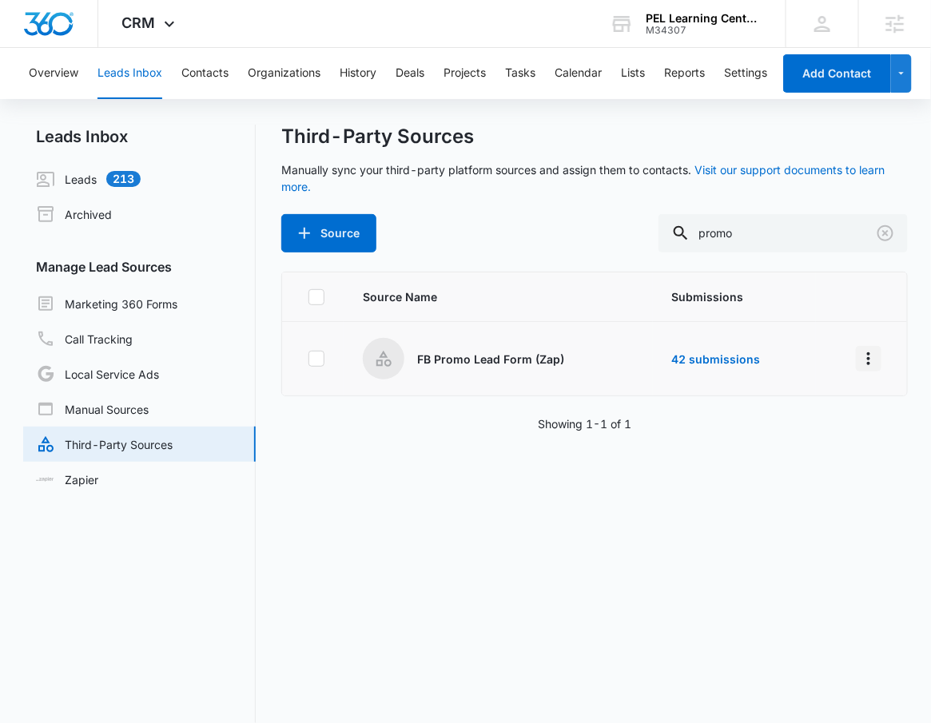
click at [859, 360] on icon "Overflow Menu" at bounding box center [868, 358] width 19 height 19
click at [794, 420] on button "Edit" at bounding box center [793, 427] width 148 height 24
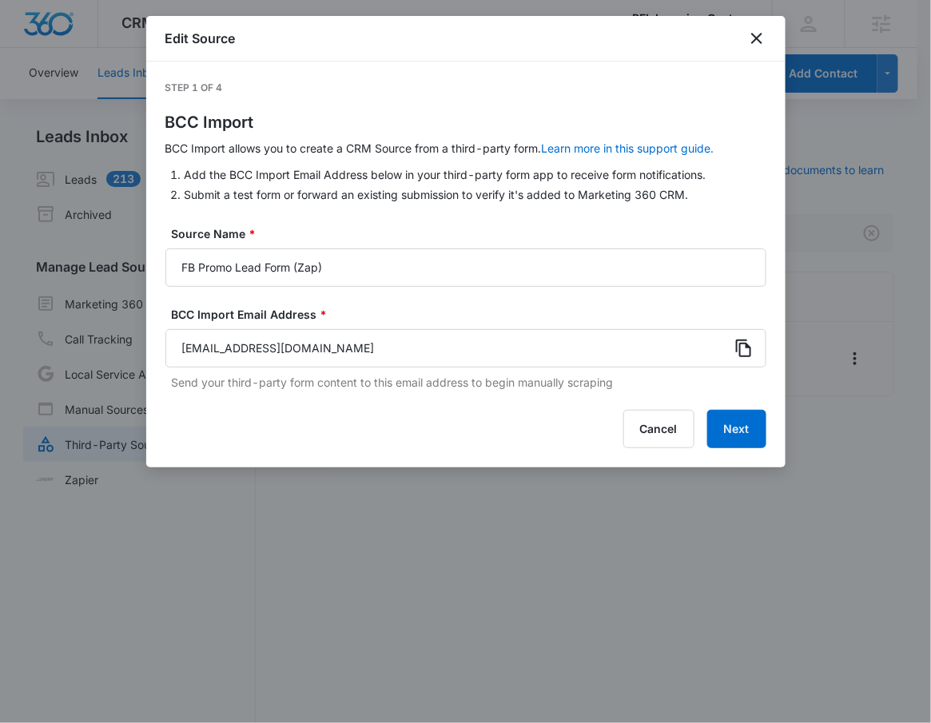
click at [744, 349] on icon at bounding box center [743, 348] width 19 height 19
click at [754, 429] on button "Next" at bounding box center [736, 429] width 59 height 38
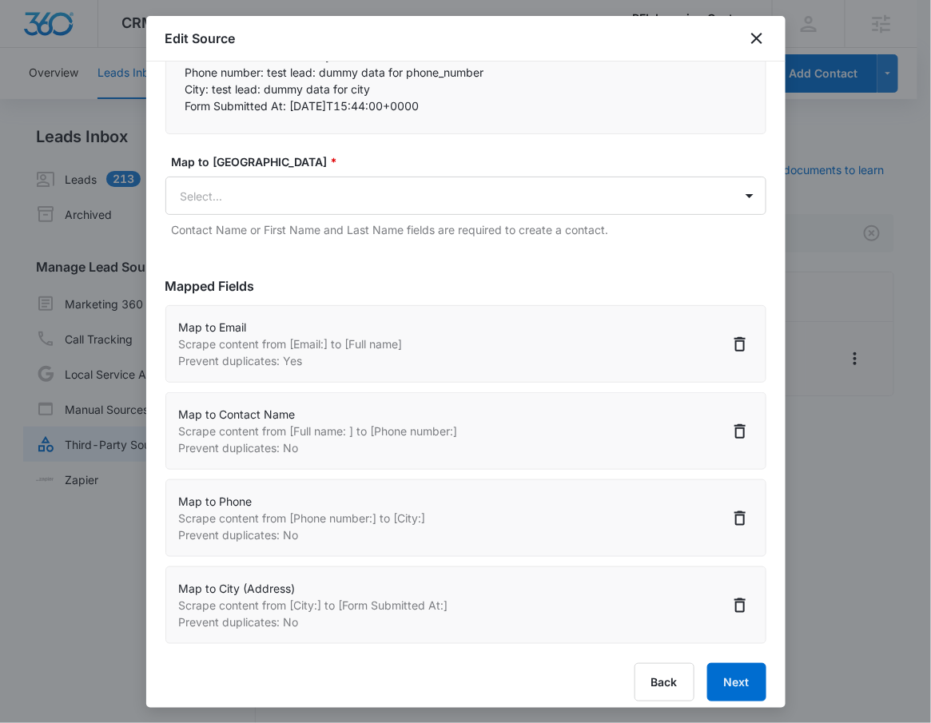
scroll to position [224, 0]
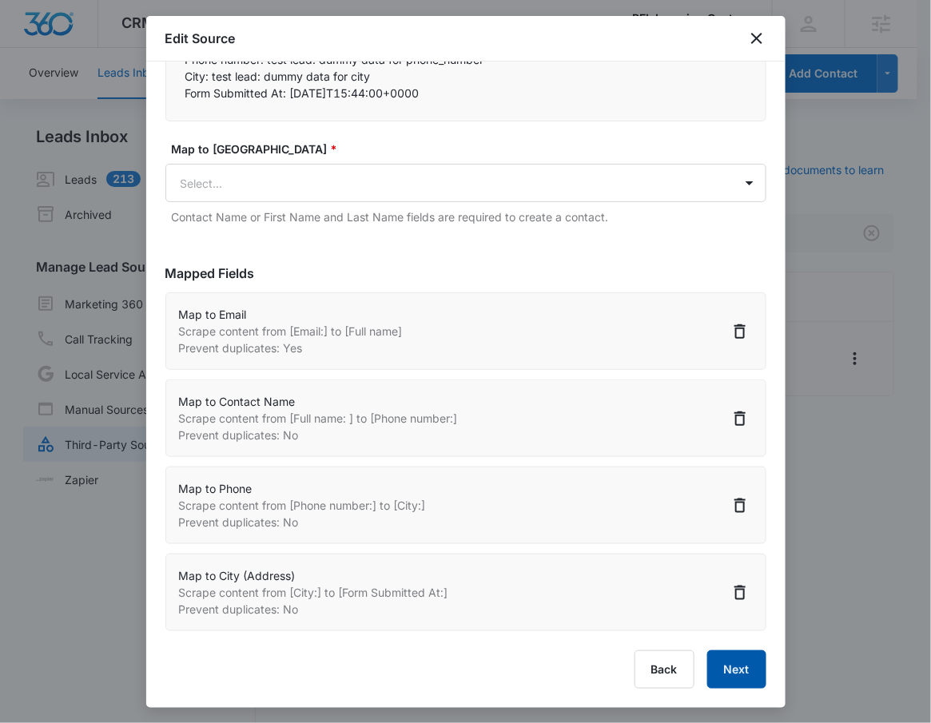
click at [715, 673] on button "Next" at bounding box center [736, 669] width 59 height 38
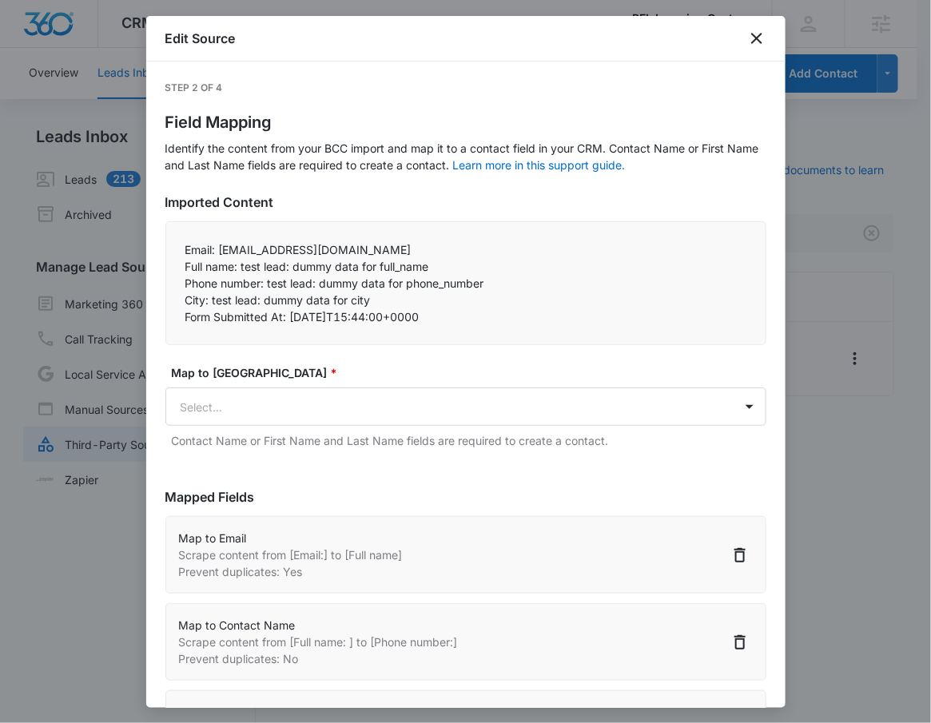
select select "508"
select select "77"
select select "507"
select select "188"
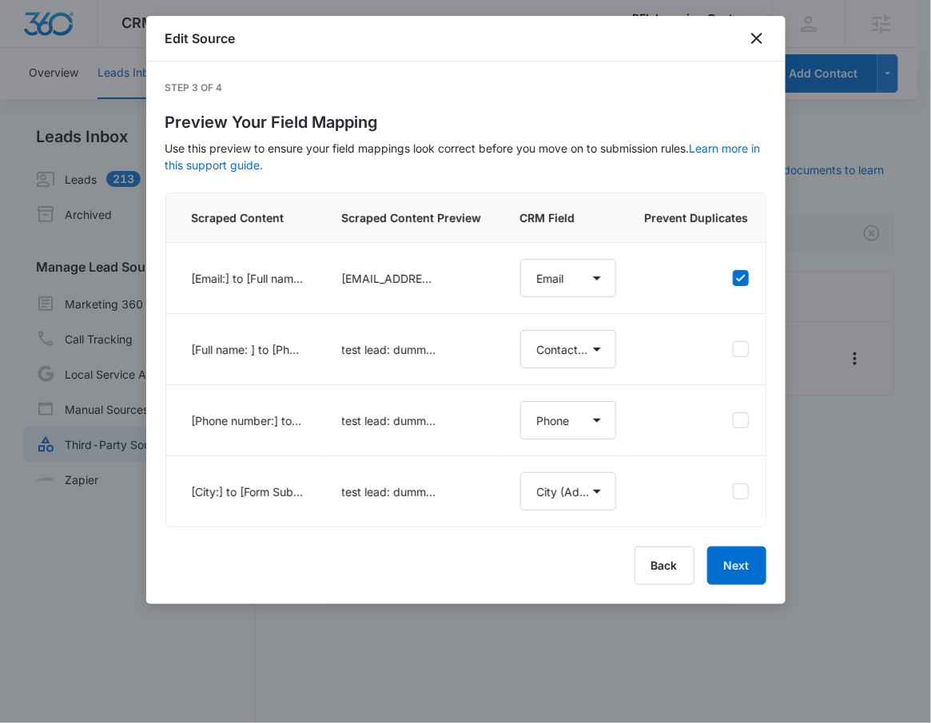
select select "508"
select select "77"
select select "507"
select select "188"
click at [763, 580] on button "Next" at bounding box center [736, 566] width 59 height 38
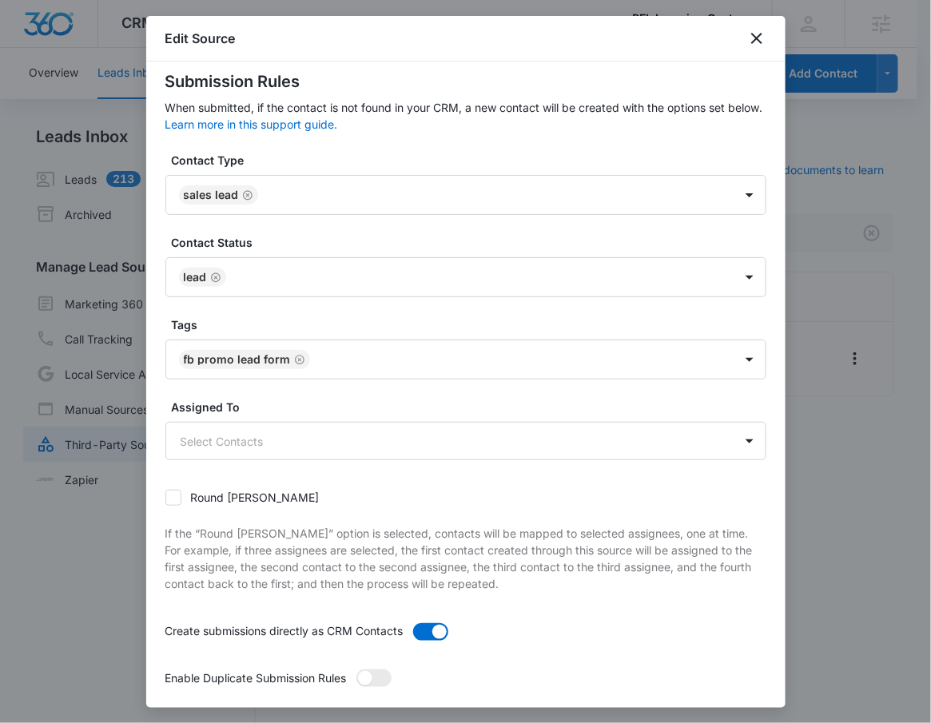
scroll to position [125, 0]
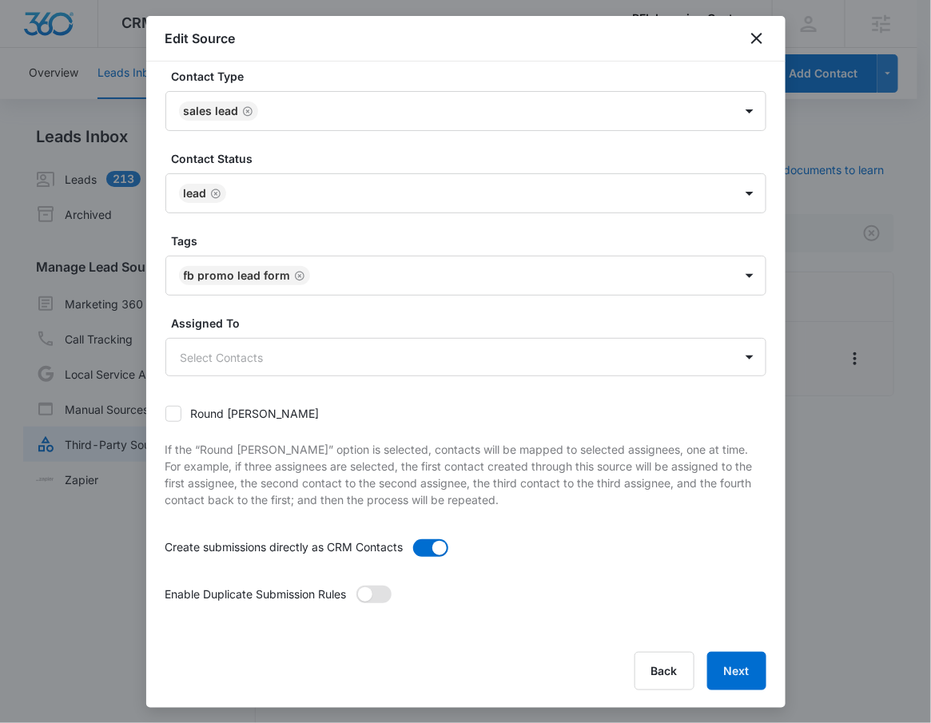
click at [380, 598] on span at bounding box center [373, 595] width 35 height 18
click at [356, 585] on input "checkbox" at bounding box center [356, 585] width 0 height 0
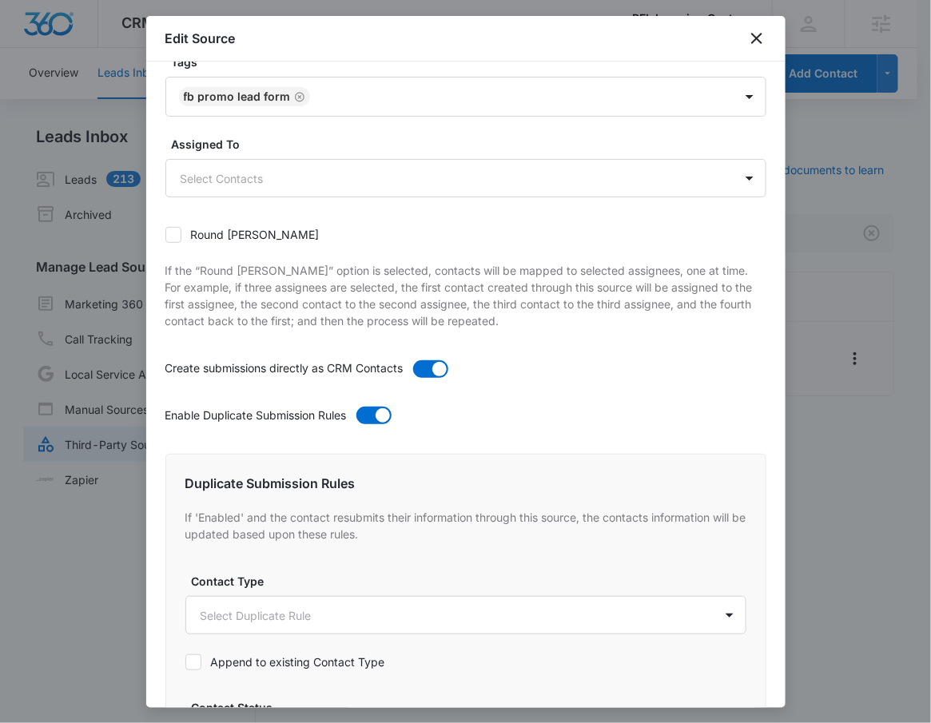
scroll to position [770, 0]
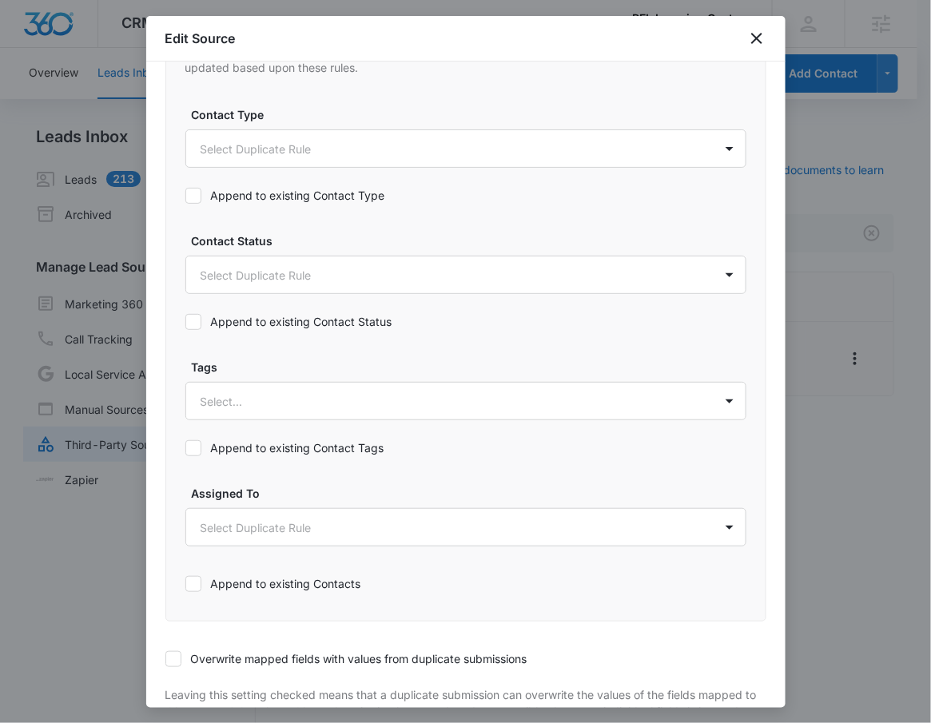
click at [241, 127] on div "Contact Type Select Duplicate Rule" at bounding box center [465, 137] width 561 height 62
click at [236, 141] on body "CRM Apps Reputation Forms CRM Email Social Payments POS Content Ads Intelligenc…" at bounding box center [465, 371] width 931 height 742
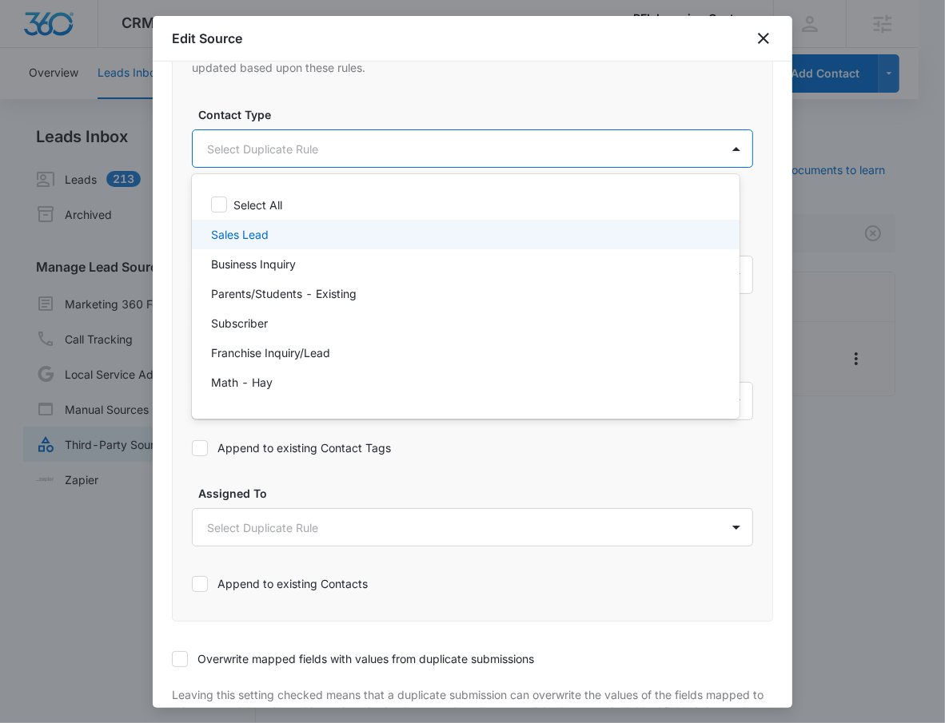
click at [250, 233] on p "Sales Lead" at bounding box center [240, 234] width 58 height 17
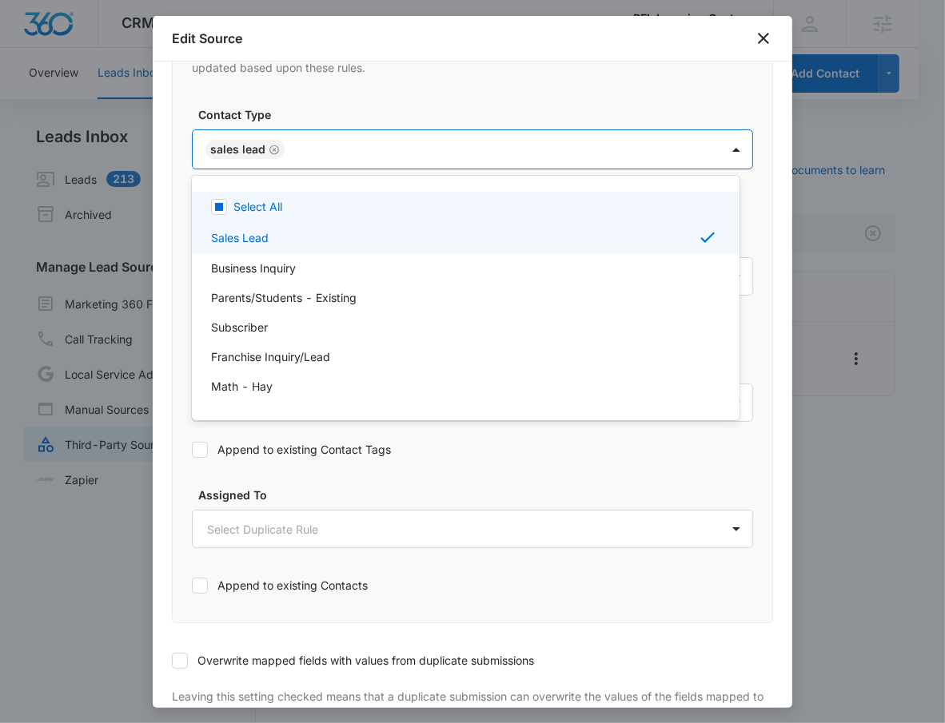
click at [285, 143] on div at bounding box center [472, 361] width 945 height 723
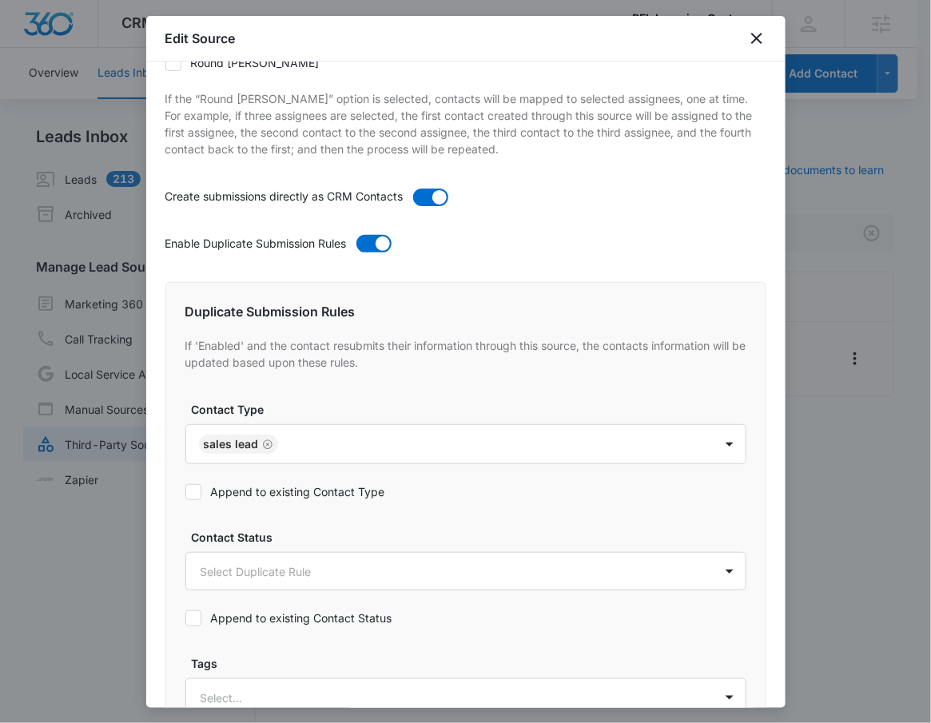
scroll to position [501, 0]
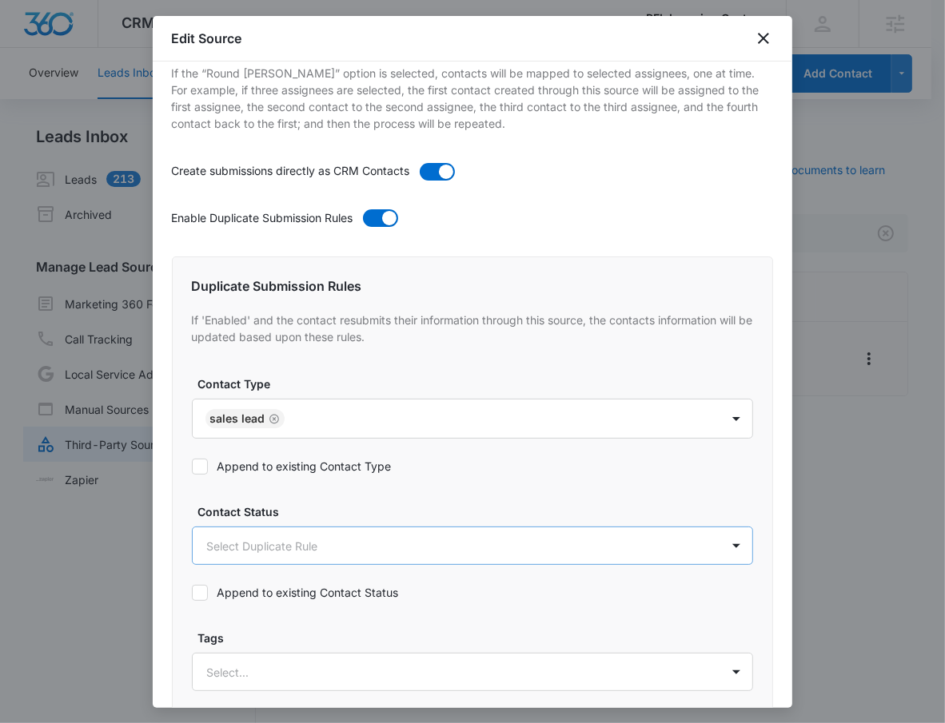
click at [252, 550] on body "CRM Apps Reputation Forms CRM Email Social Payments POS Content Ads Intelligenc…" at bounding box center [472, 371] width 945 height 742
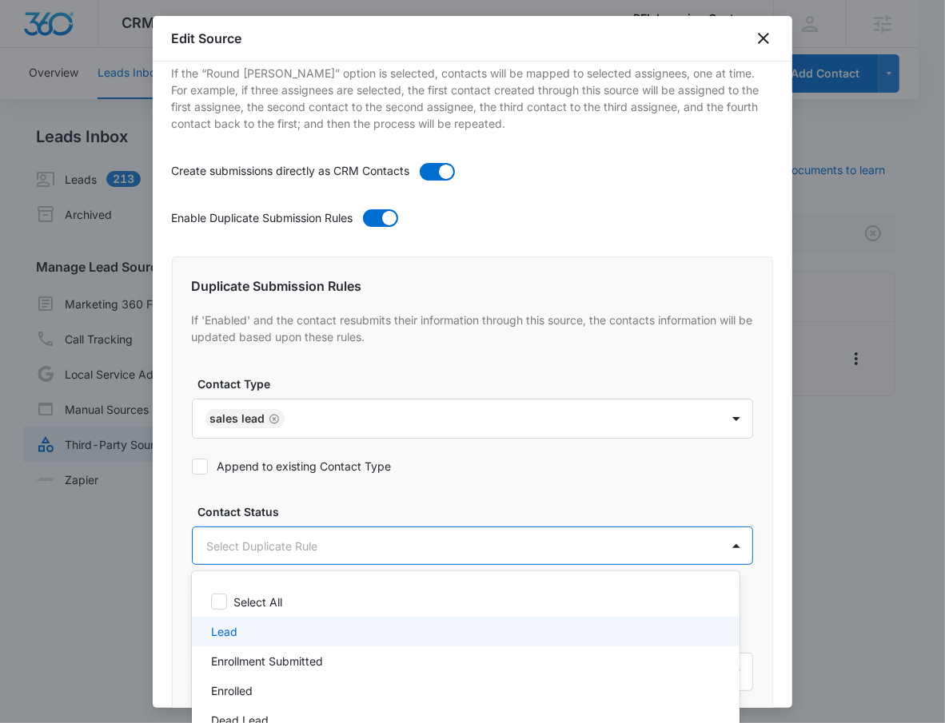
click at [257, 630] on div "Lead" at bounding box center [464, 631] width 506 height 17
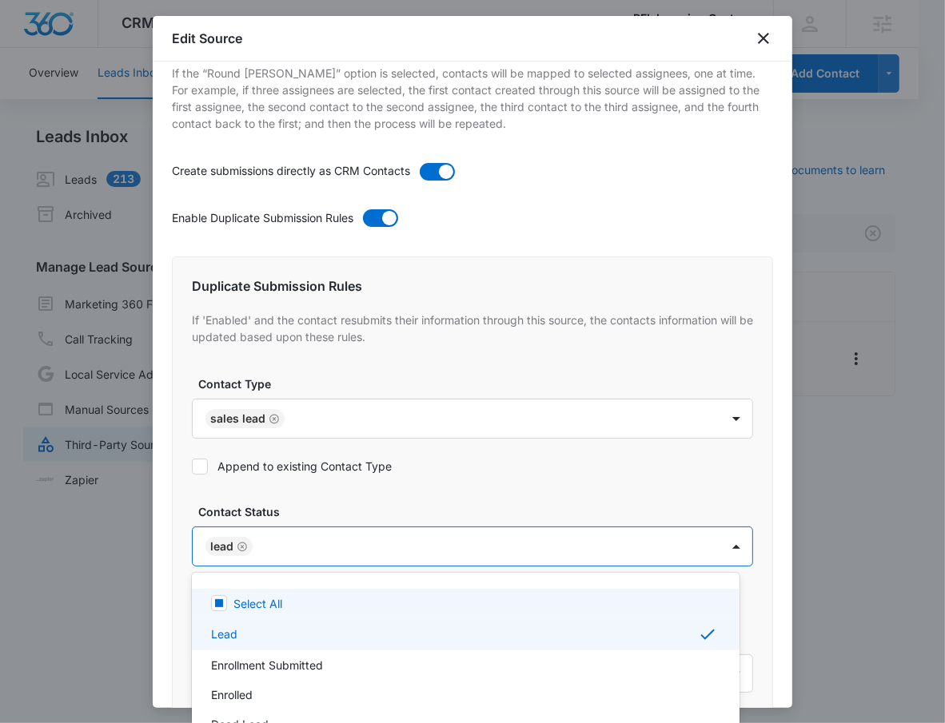
click at [609, 169] on div at bounding box center [472, 361] width 945 height 723
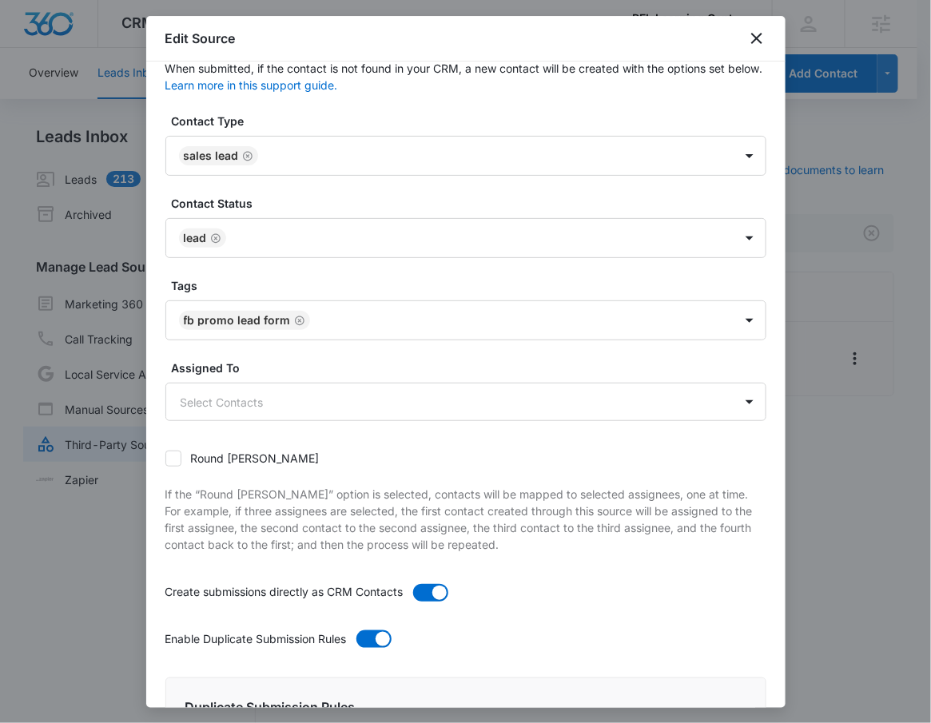
scroll to position [702, 0]
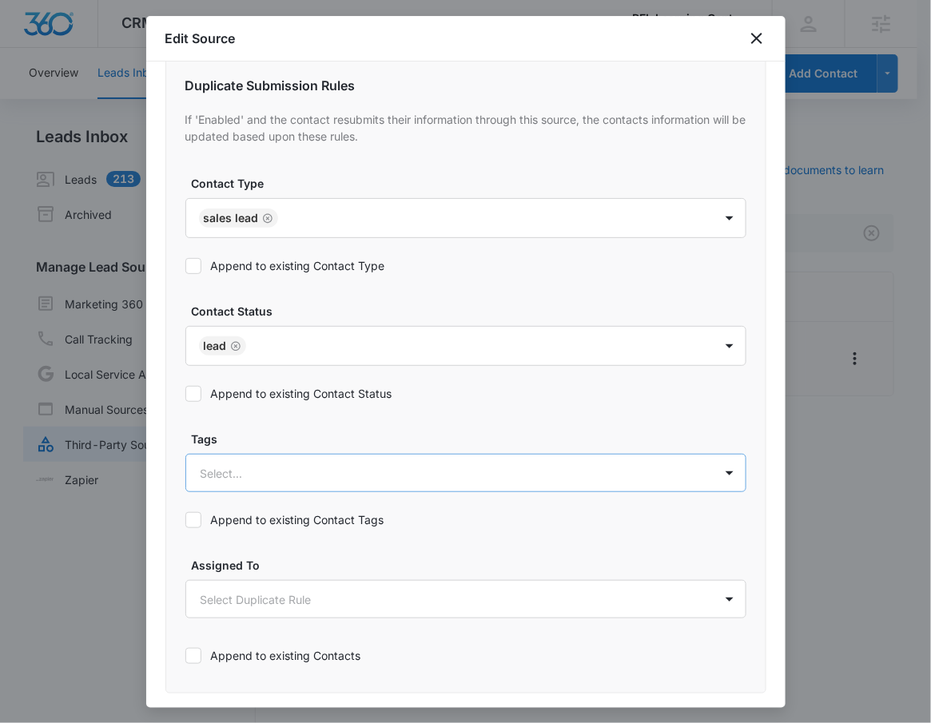
click at [408, 475] on div at bounding box center [447, 473] width 492 height 20
type input "fb"
click at [367, 532] on div "FB Promo Lead Form" at bounding box center [464, 529] width 519 height 17
click at [241, 396] on label "Append to existing Contact Status" at bounding box center [465, 393] width 561 height 17
click at [185, 394] on input "Append to existing Contact Status" at bounding box center [185, 394] width 0 height 0
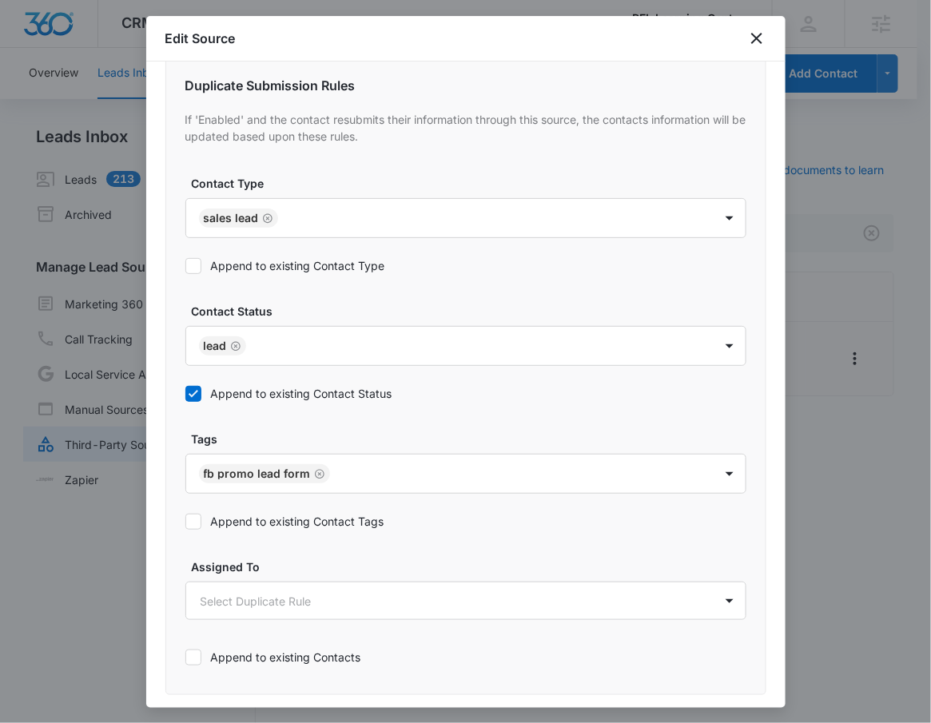
click at [287, 268] on label "Append to existing Contact Type" at bounding box center [465, 265] width 561 height 17
click at [185, 266] on input "Append to existing Contact Type" at bounding box center [185, 266] width 0 height 0
click at [241, 516] on label "Append to existing Contact Tags" at bounding box center [465, 521] width 561 height 17
click at [185, 522] on input "Append to existing Contact Tags" at bounding box center [185, 522] width 0 height 0
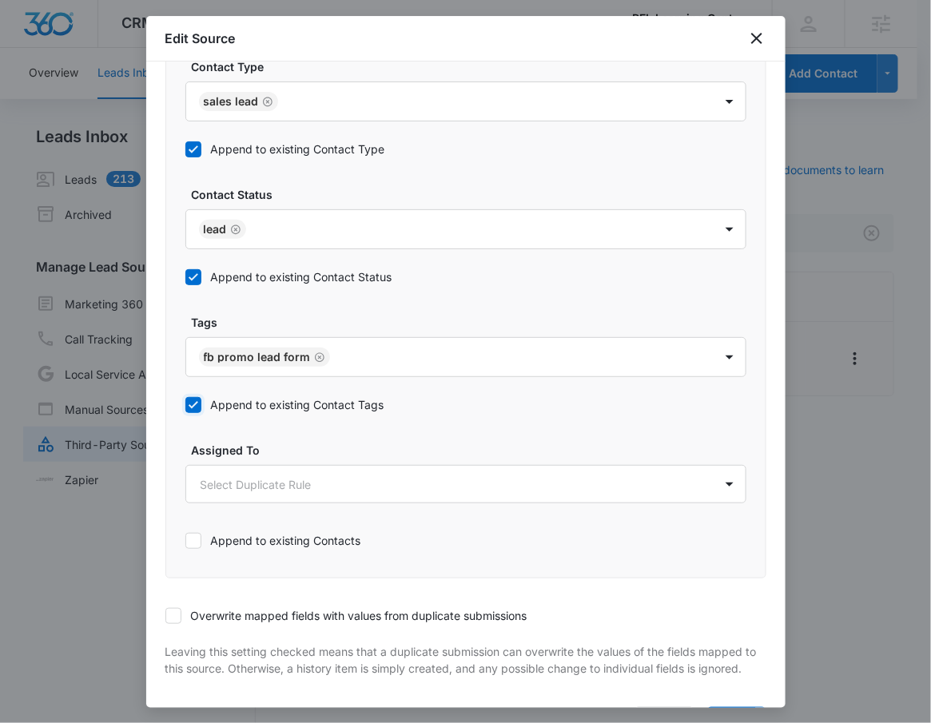
scroll to position [891, 0]
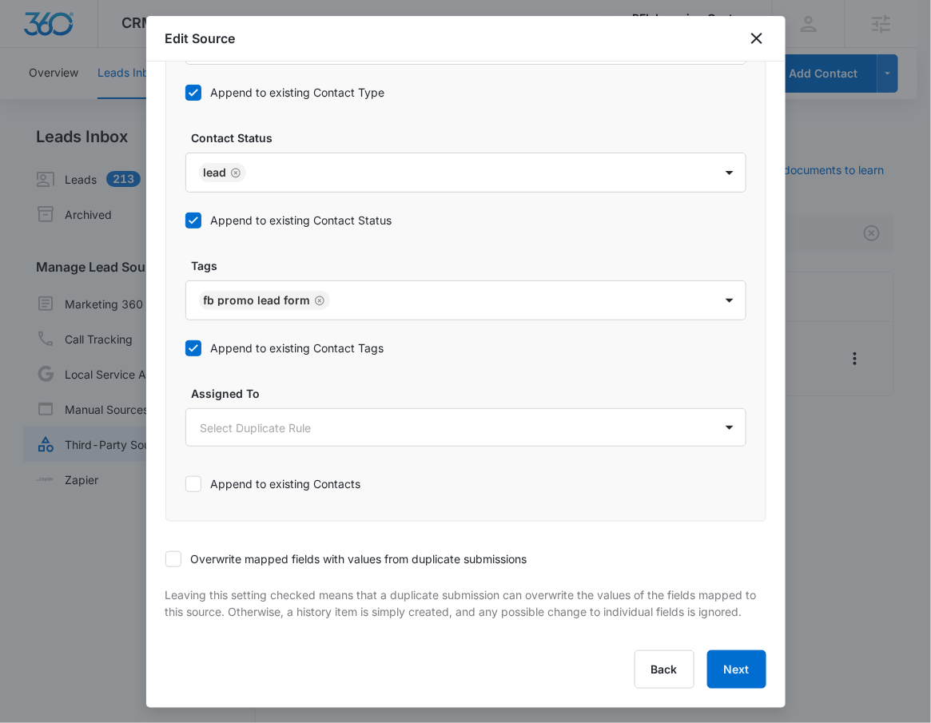
click at [481, 551] on label "Overwrite mapped fields with values from duplicate submissions" at bounding box center [465, 559] width 601 height 17
click at [165, 559] on input "Overwrite mapped fields with values from duplicate submissions" at bounding box center [165, 559] width 0 height 0
click at [734, 676] on button "Next" at bounding box center [736, 669] width 59 height 38
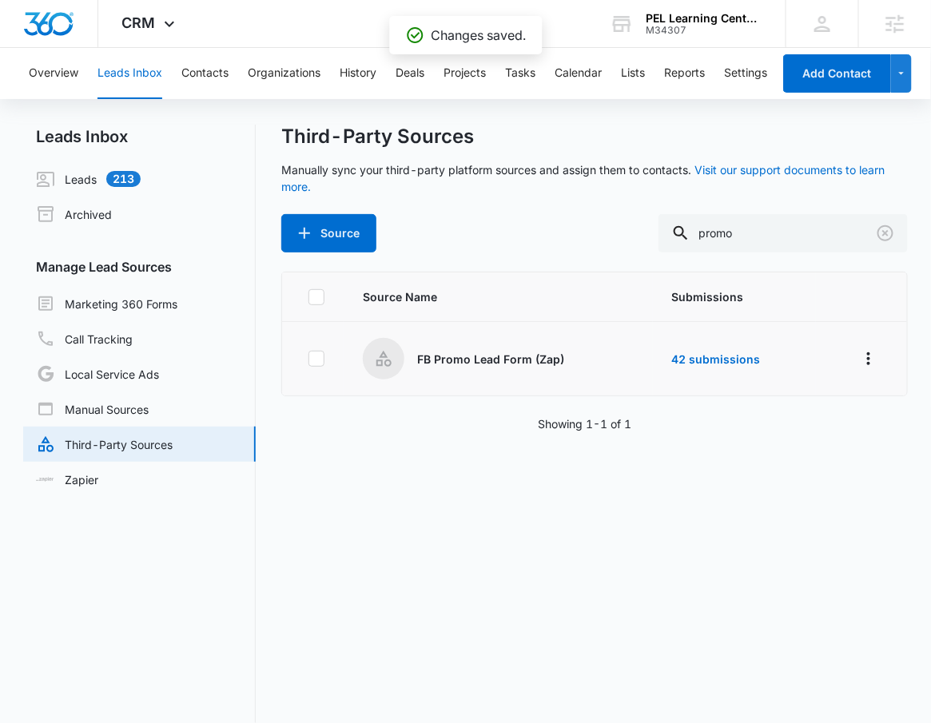
click at [900, 535] on div "Source Name Submissions FB Promo Lead Form (Zap) 42 submissions Showing 1-1 of 1" at bounding box center [594, 498] width 627 height 452
click at [683, 357] on link "42 submissions" at bounding box center [716, 359] width 89 height 14
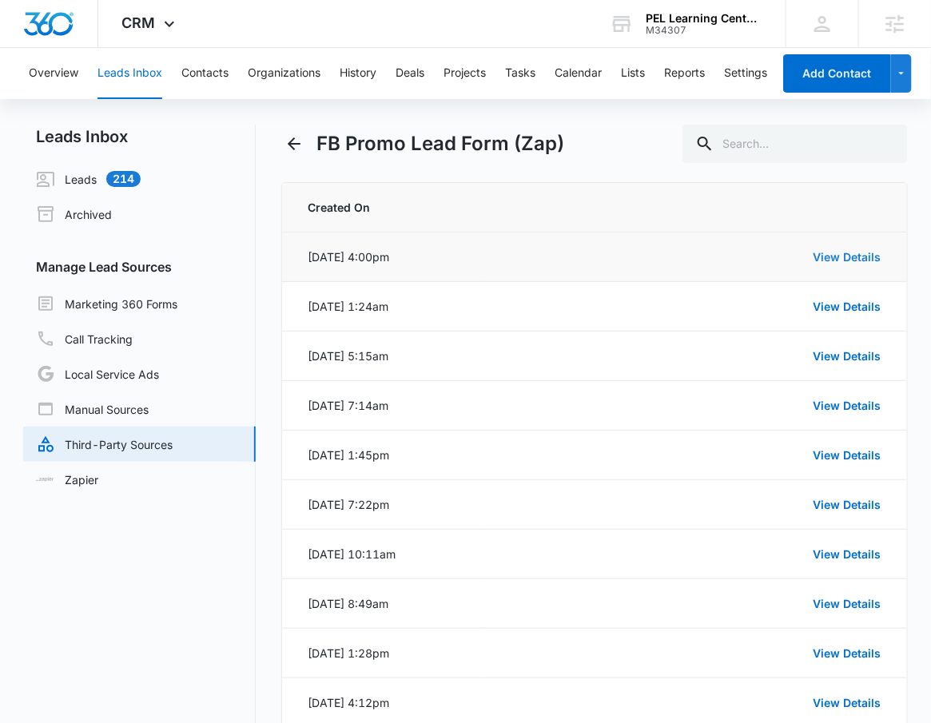
click at [868, 260] on link "View Details" at bounding box center [848, 257] width 68 height 14
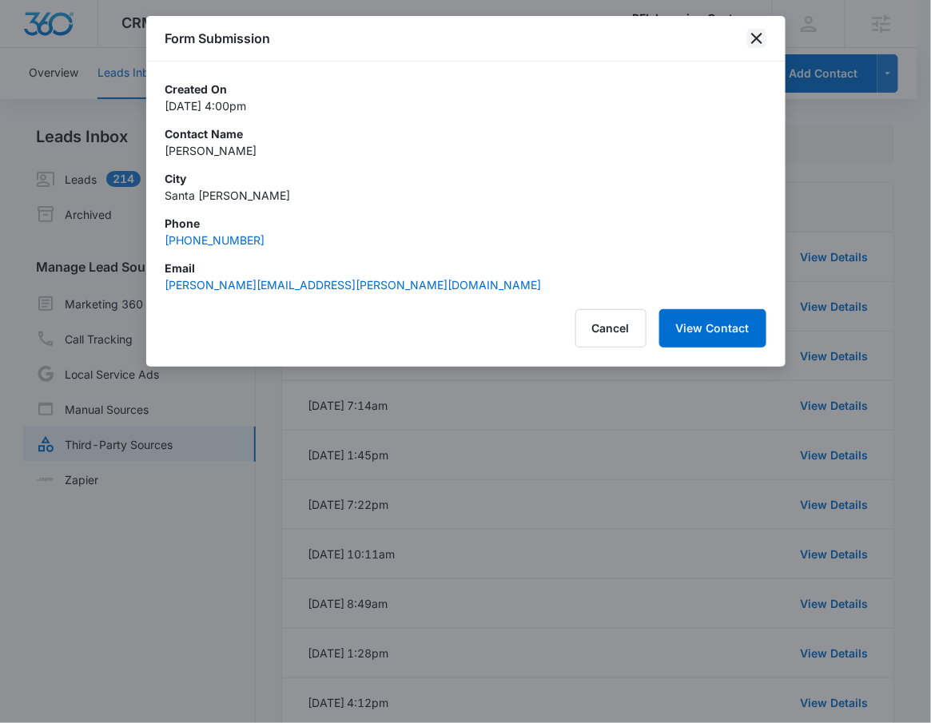
click at [762, 42] on icon "close" at bounding box center [756, 38] width 19 height 19
